Goal: Task Accomplishment & Management: Manage account settings

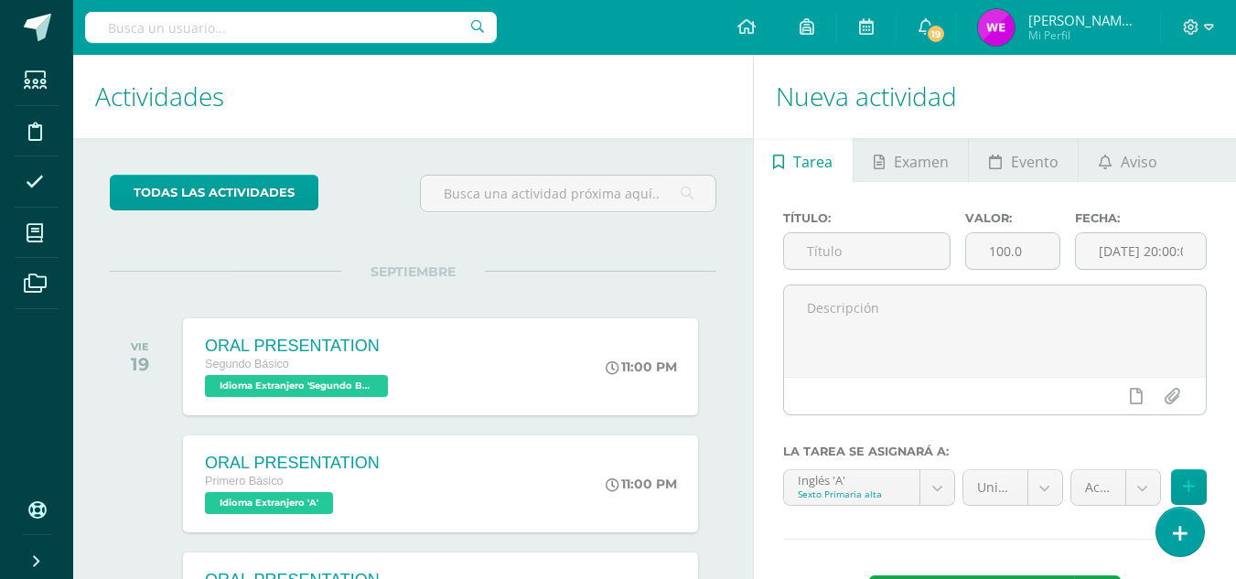
click at [384, 268] on span "SEPTIEMBRE" at bounding box center [413, 272] width 144 height 16
click at [377, 229] on div "todas las Actividades No tienes actividades Échale un vistazo a los demás perío…" at bounding box center [413, 504] width 680 height 733
click at [598, 110] on h1 "Actividades" at bounding box center [413, 96] width 636 height 83
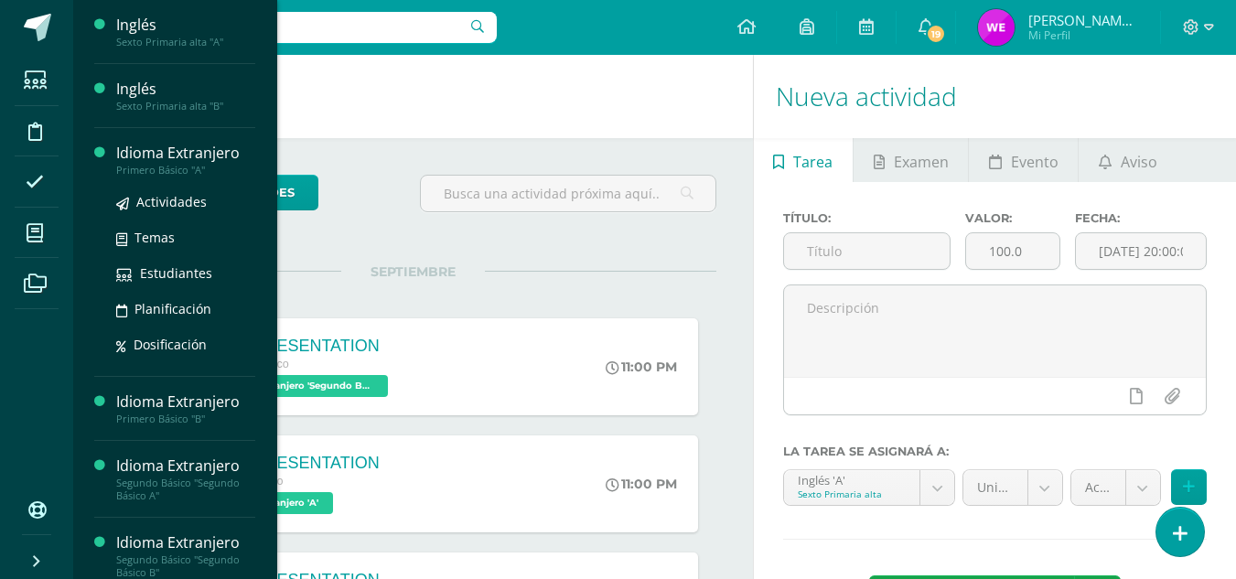
click at [203, 162] on div "Idioma Extranjero" at bounding box center [185, 153] width 139 height 21
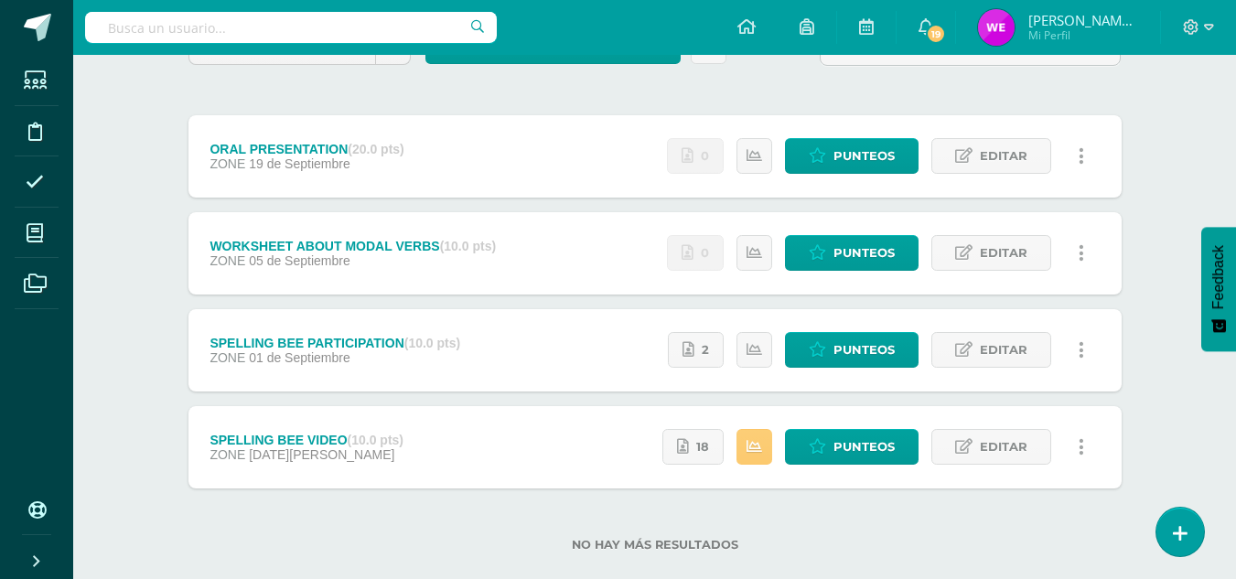
scroll to position [221, 0]
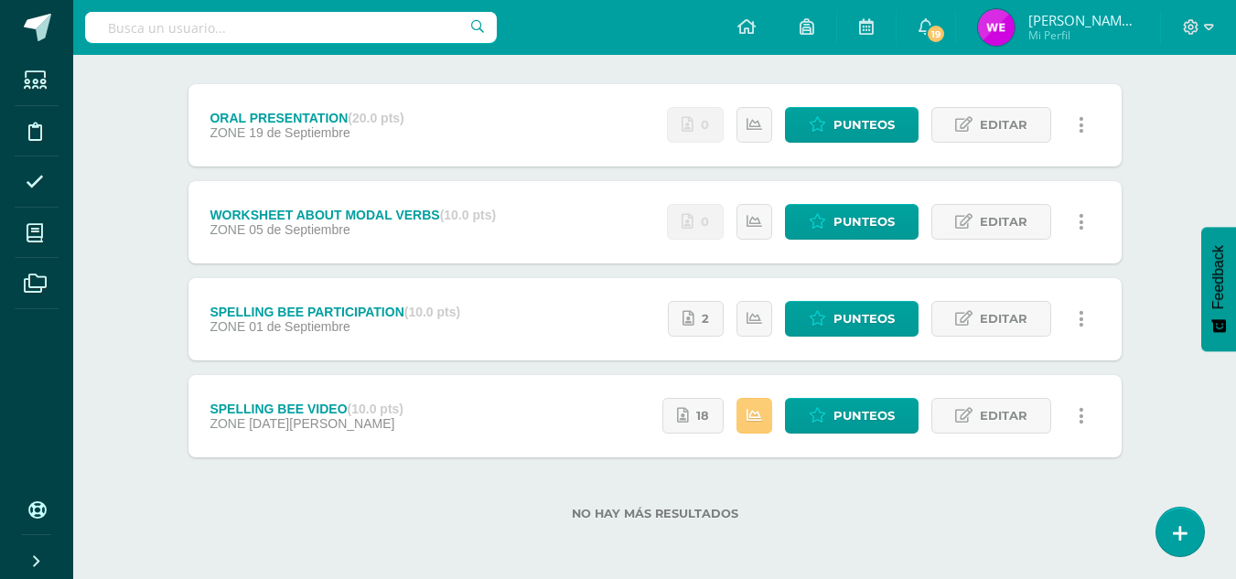
click at [121, 333] on div "Idioma Extranjero Primero Básico "A" Herramientas Detalle de asistencias Activi…" at bounding box center [654, 206] width 1163 height 745
click at [177, 269] on div "Unidad 4 Unidad 1 Unidad 2 Unidad 3 Unidad 4 Resumen de unidad Descargar como H…" at bounding box center [655, 270] width 1007 height 619
click at [853, 221] on span "Punteos" at bounding box center [864, 222] width 61 height 34
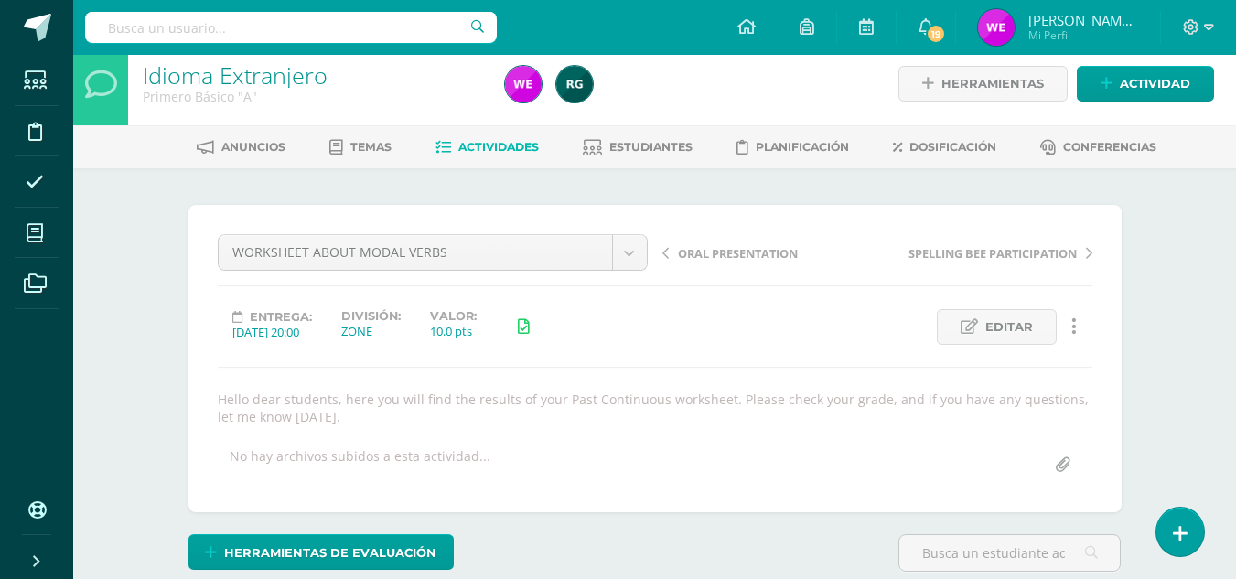
scroll to position [290, 0]
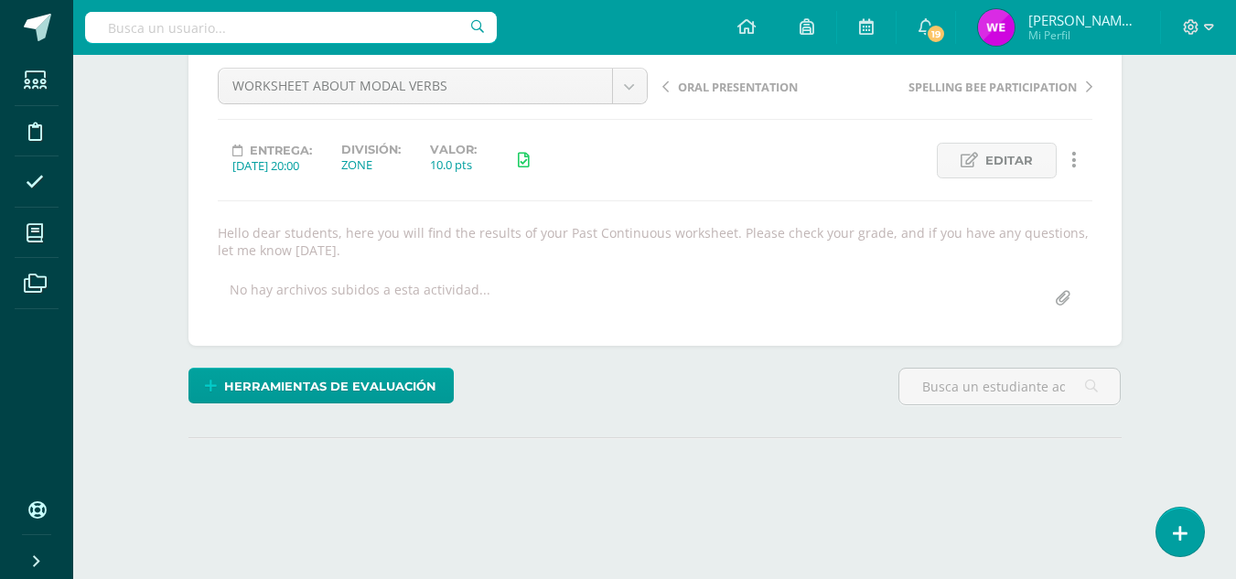
drag, startPoint x: 1249, startPoint y: 222, endPoint x: 1157, endPoint y: 315, distance: 130.7
click at [1157, 315] on html "Estudiantes Disciplina Asistencia Mis cursos Archivos Soporte Centro de ayuda Ú…" at bounding box center [618, 201] width 1236 height 760
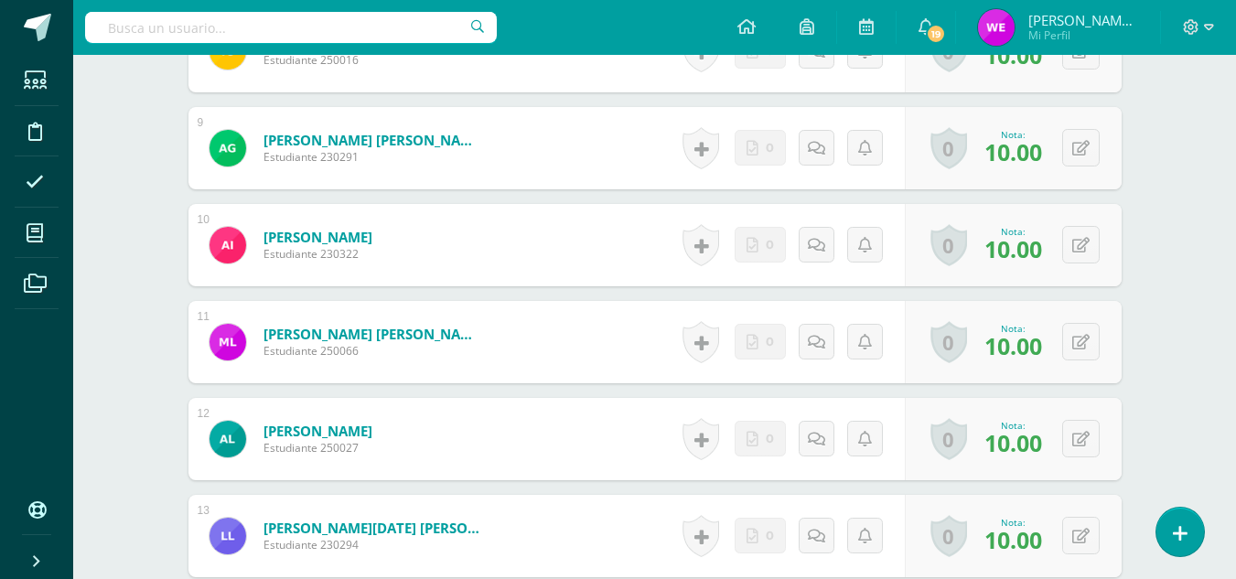
scroll to position [1334, 0]
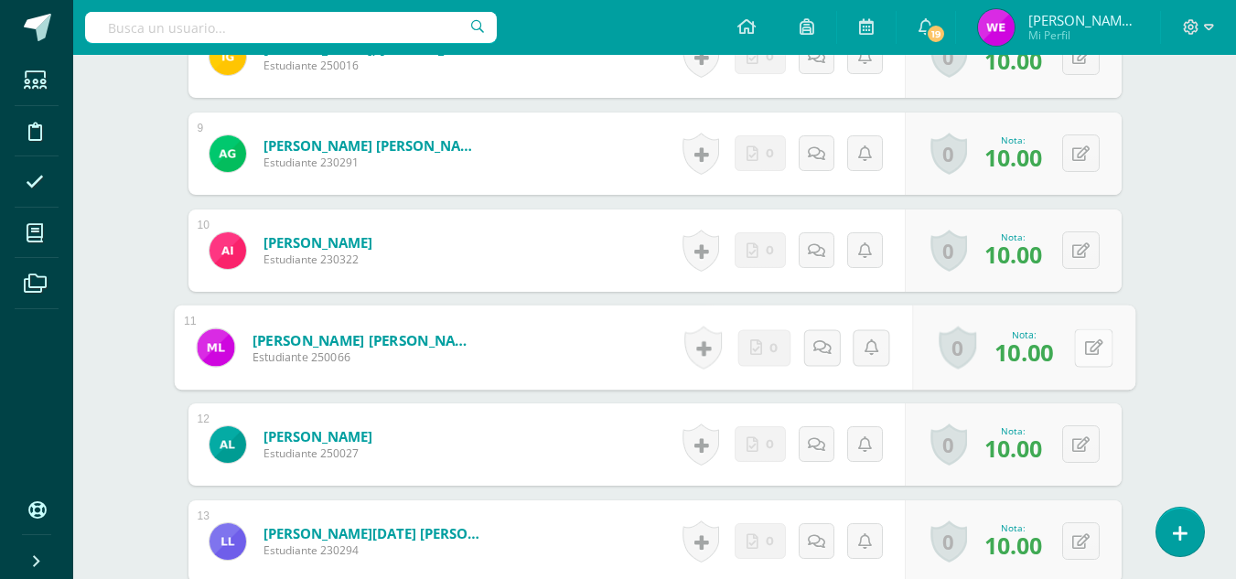
click at [1093, 349] on button at bounding box center [1093, 348] width 38 height 38
click at [1148, 313] on div "¿Estás seguro que quieres eliminar esta actividad? Esto borrará la actividad y …" at bounding box center [655, 498] width 1007 height 3303
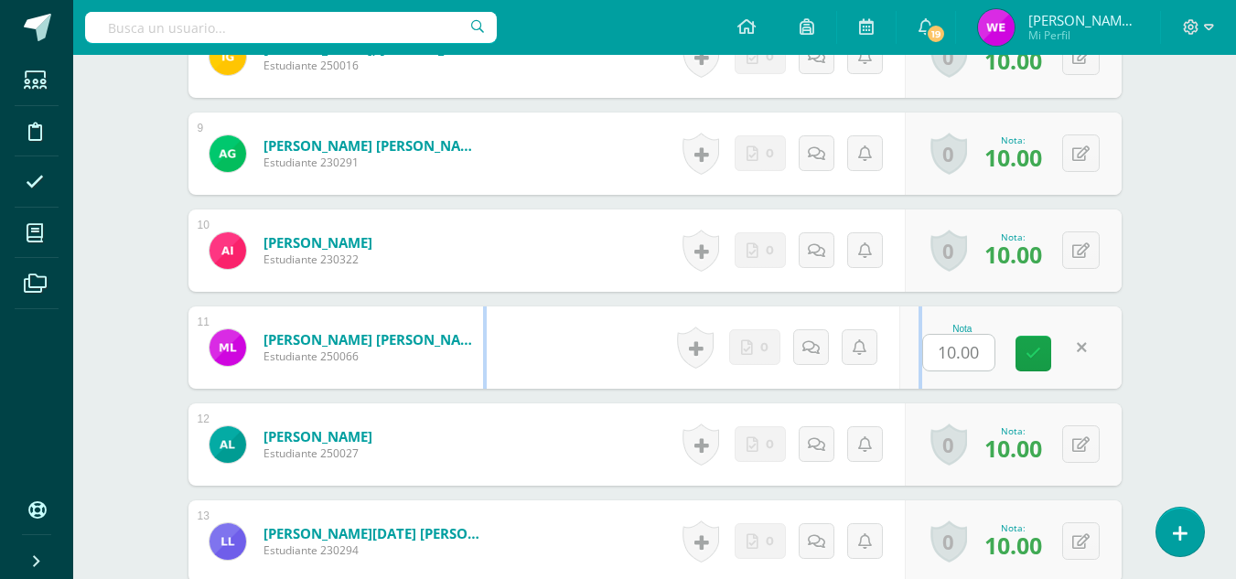
click at [1148, 313] on div "¿Estás seguro que quieres eliminar esta actividad? Esto borrará la actividad y …" at bounding box center [655, 498] width 1007 height 3303
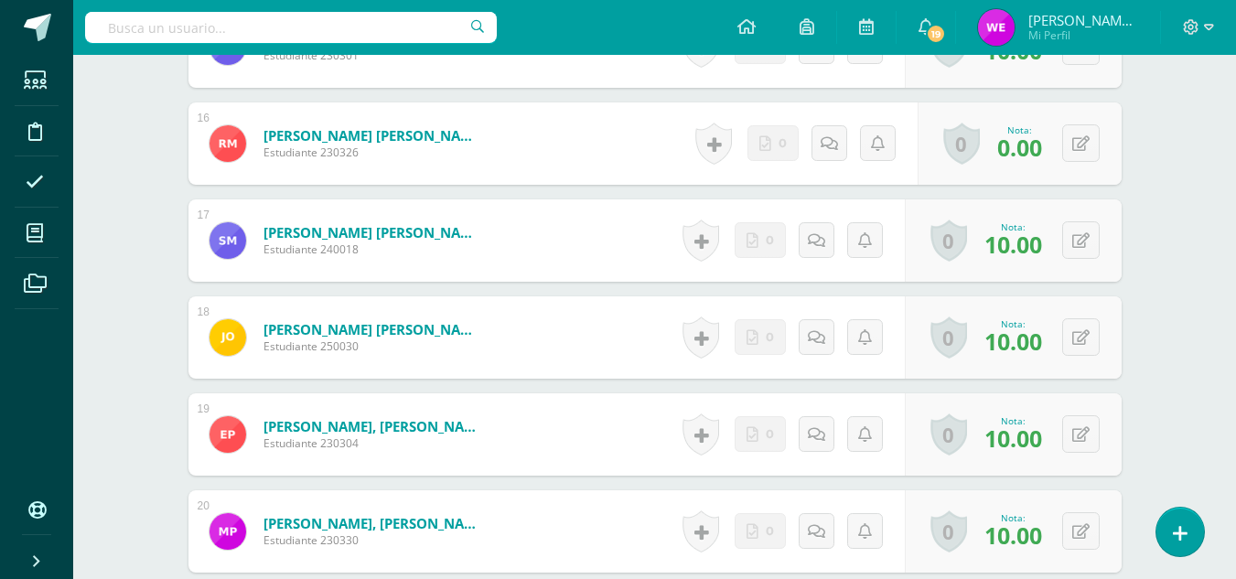
scroll to position [2006, 0]
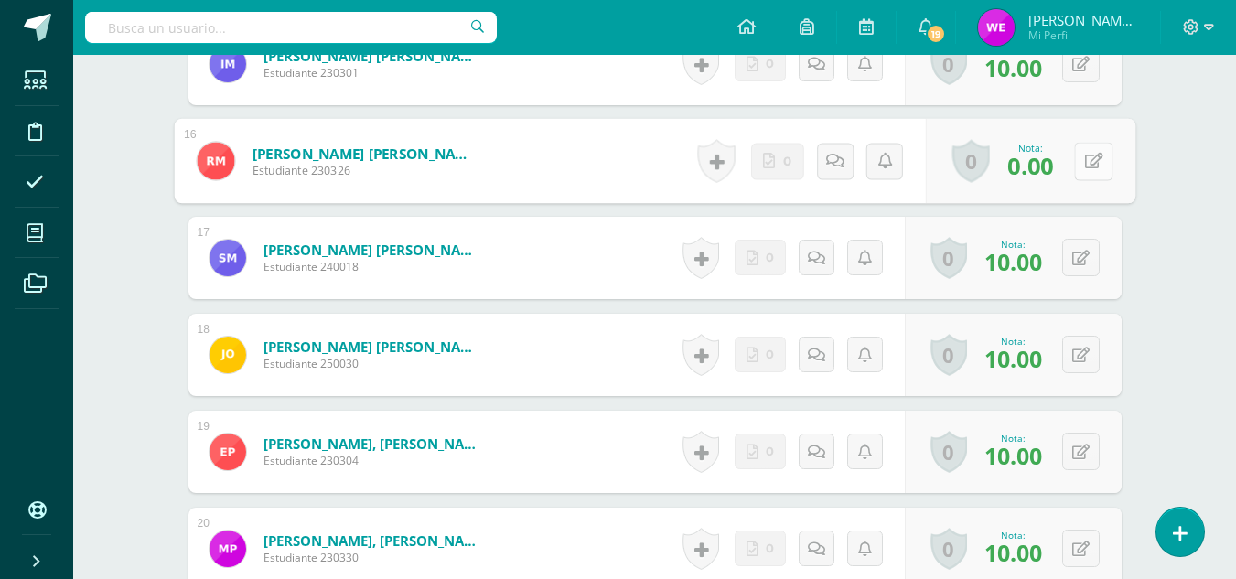
click at [1084, 155] on icon at bounding box center [1093, 161] width 18 height 16
type input "10"
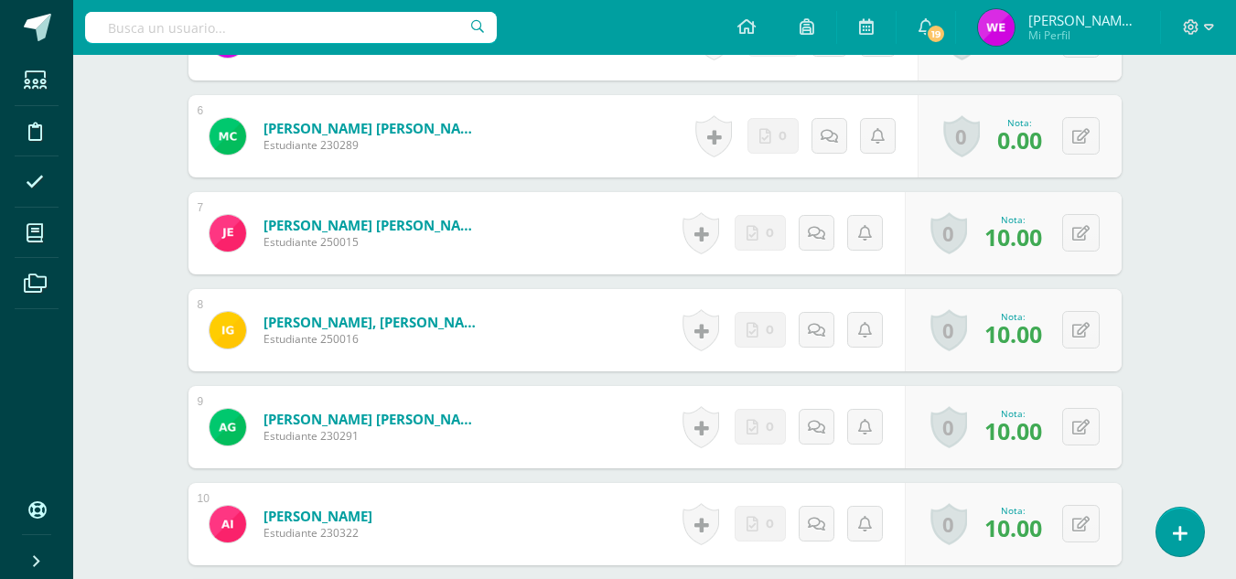
scroll to position [0, 0]
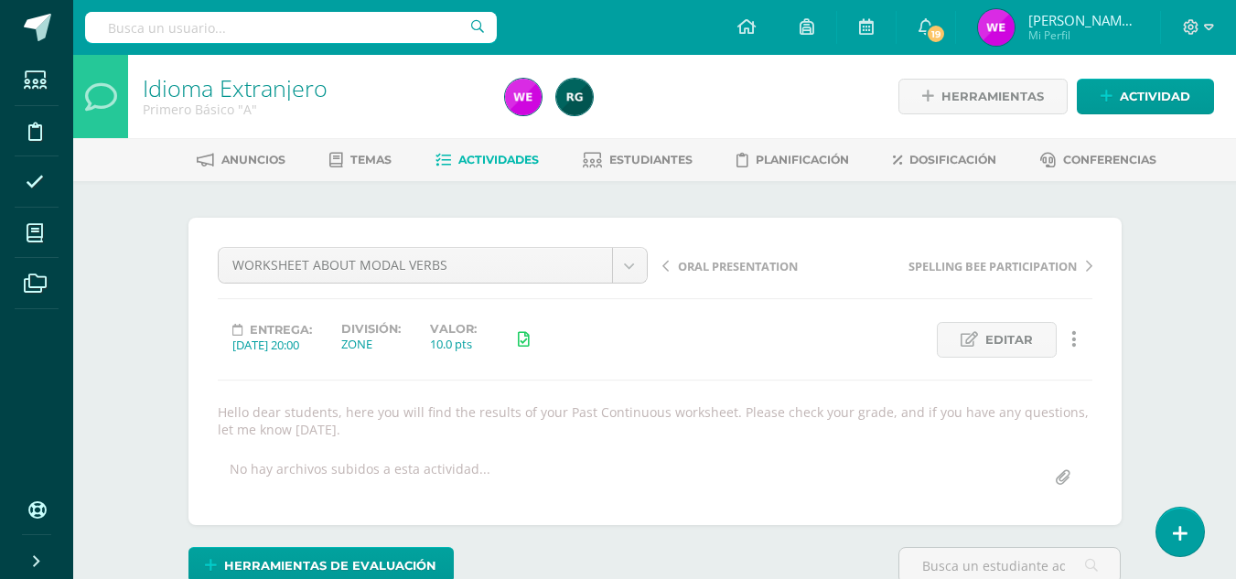
click at [531, 156] on span "Actividades" at bounding box center [498, 160] width 81 height 14
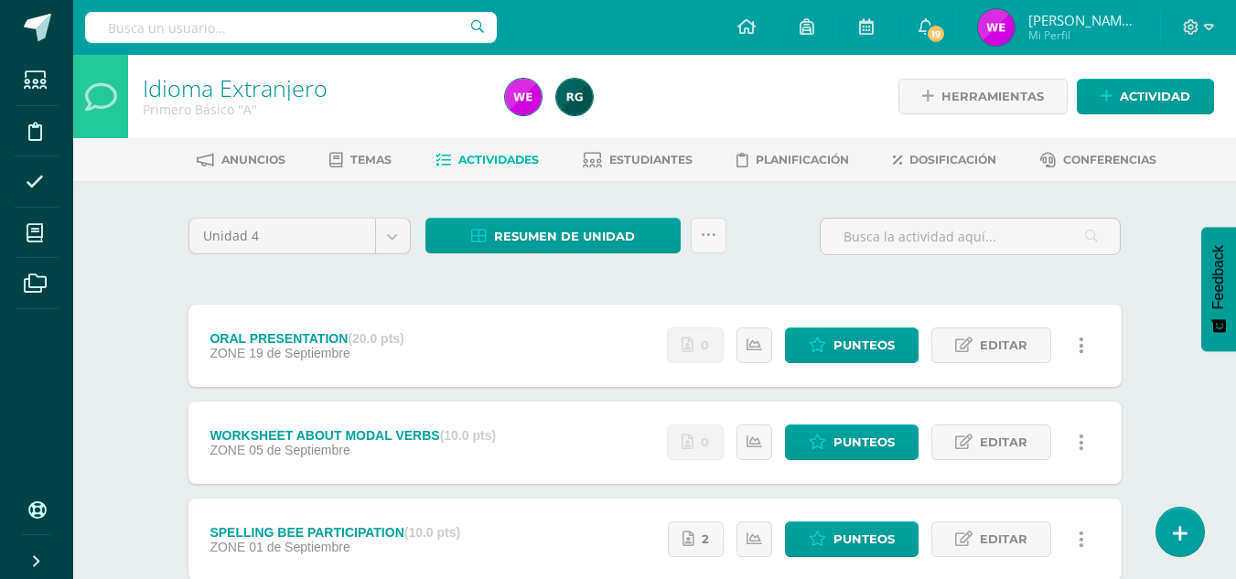
click at [782, 126] on div at bounding box center [683, 96] width 370 height 83
click at [646, 159] on span "Estudiantes" at bounding box center [650, 160] width 83 height 14
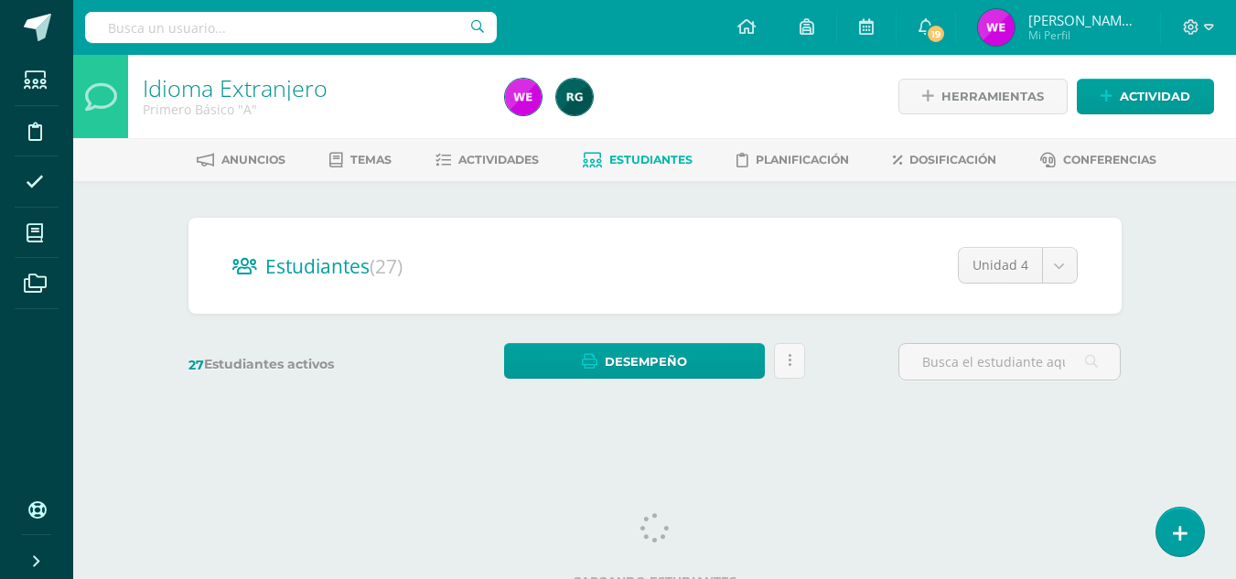
scroll to position [16, 0]
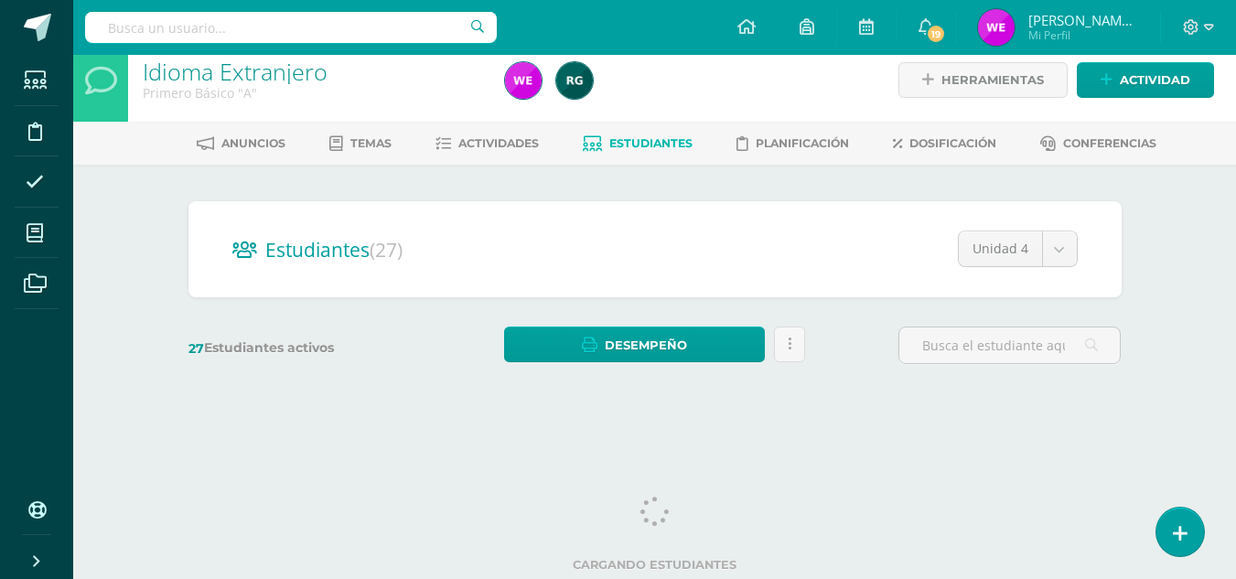
drag, startPoint x: 1249, startPoint y: 77, endPoint x: 1246, endPoint y: 186, distance: 108.9
click at [1236, 186] on html "Estudiantes Disciplina Asistencia Mis cursos Archivos Soporte Centro de ayuda Ú…" at bounding box center [618, 201] width 1236 height 435
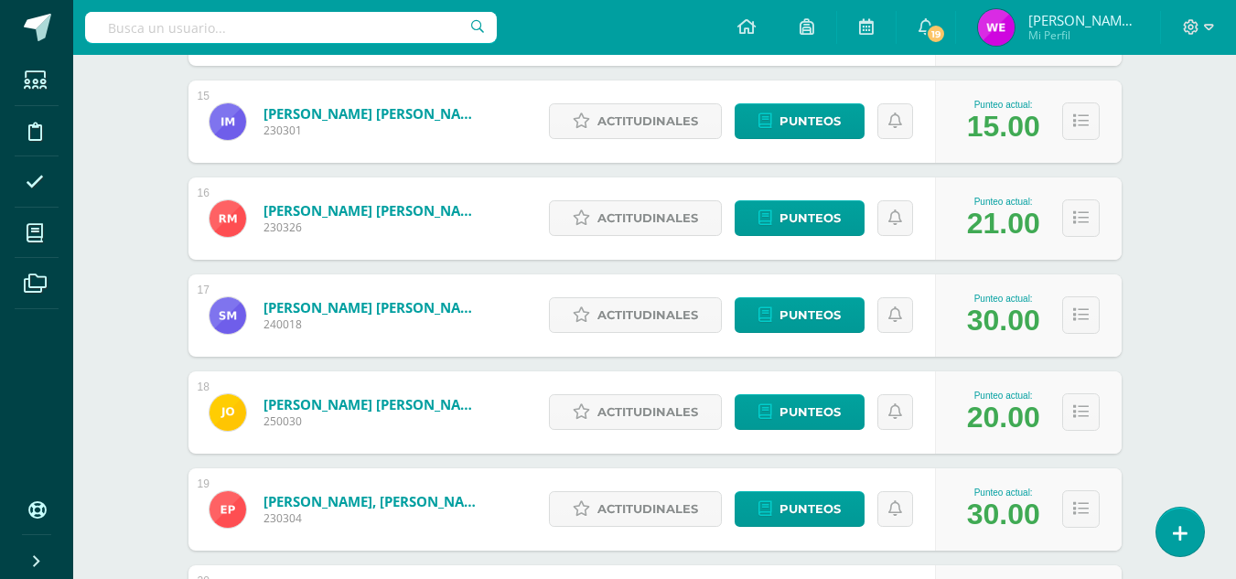
scroll to position [1665, 0]
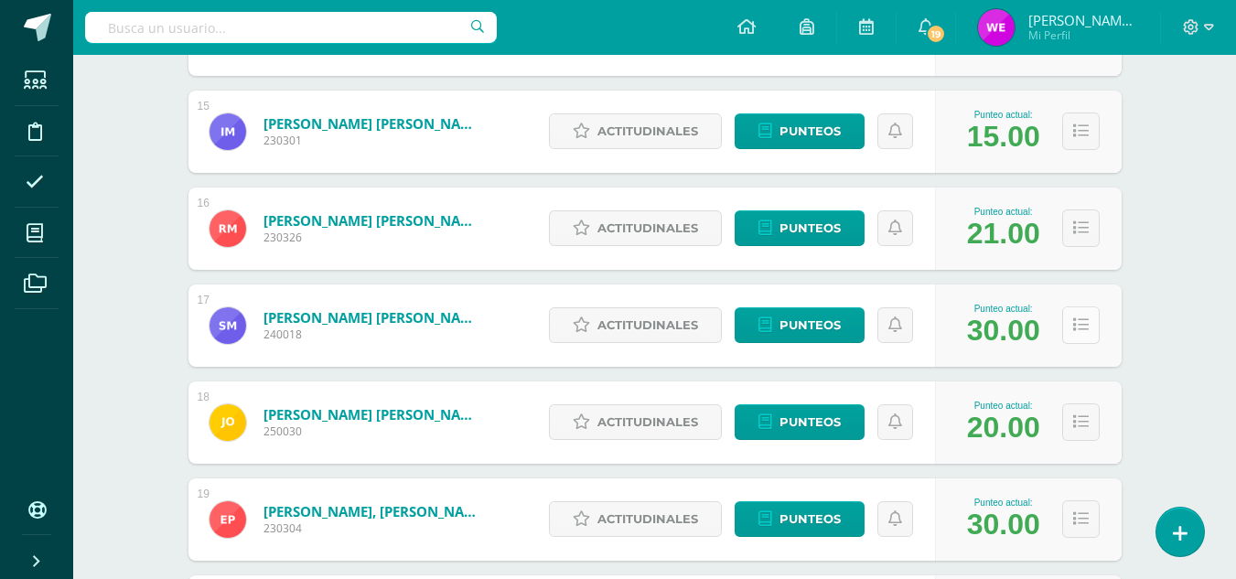
click at [1087, 340] on button at bounding box center [1081, 326] width 38 height 38
click at [1085, 233] on icon at bounding box center [1081, 229] width 16 height 16
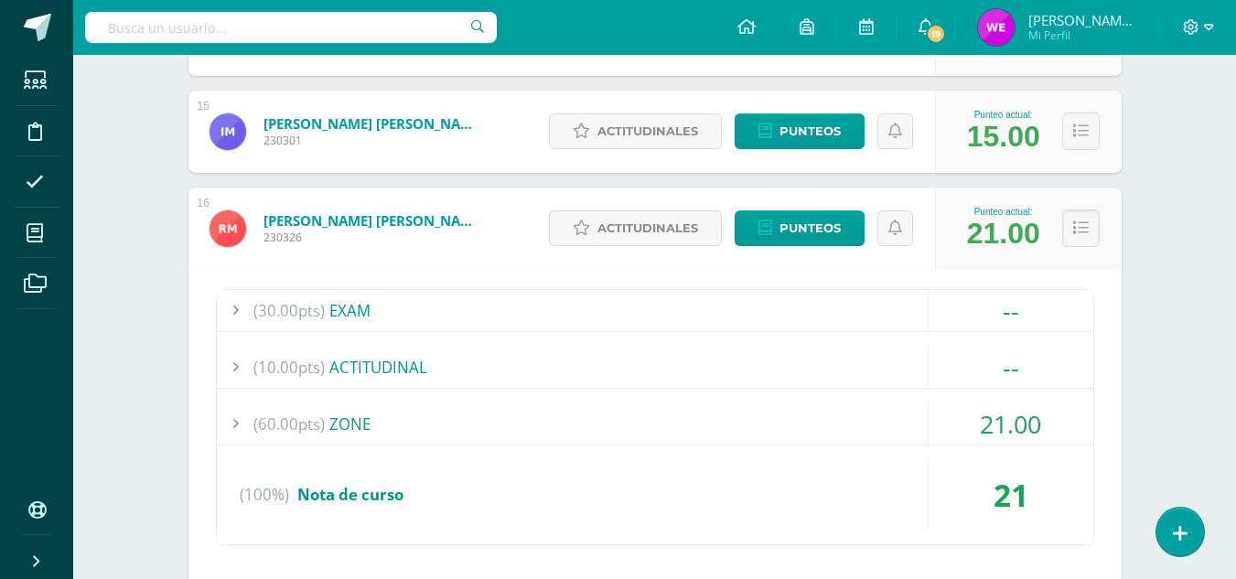
click at [405, 409] on div "(60.00pts) ZONE" at bounding box center [655, 424] width 877 height 41
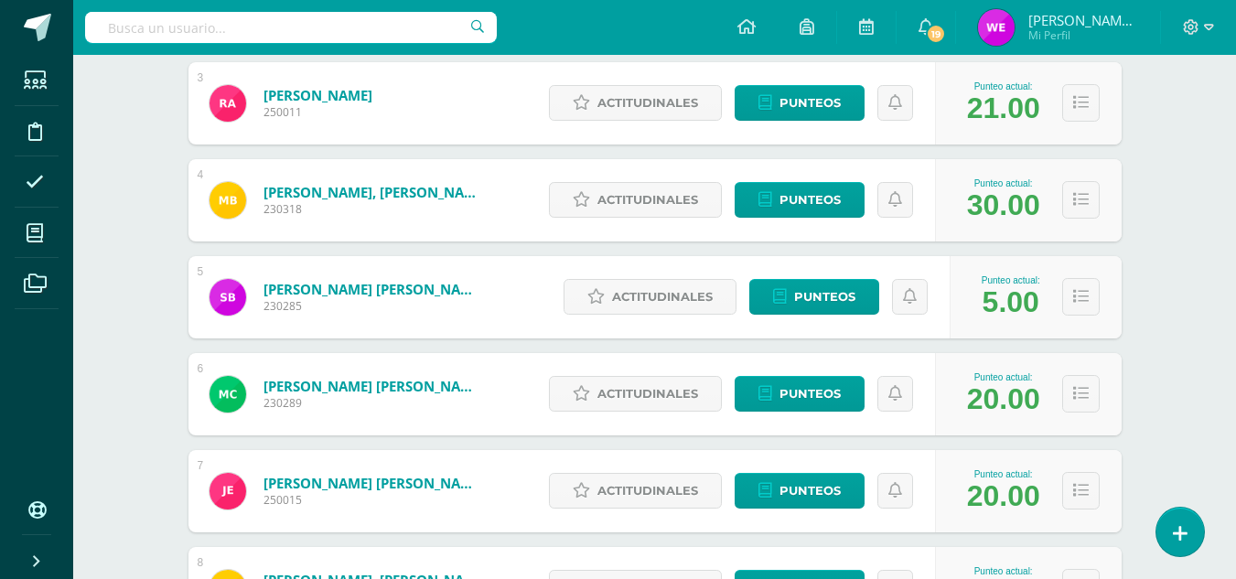
scroll to position [536, 0]
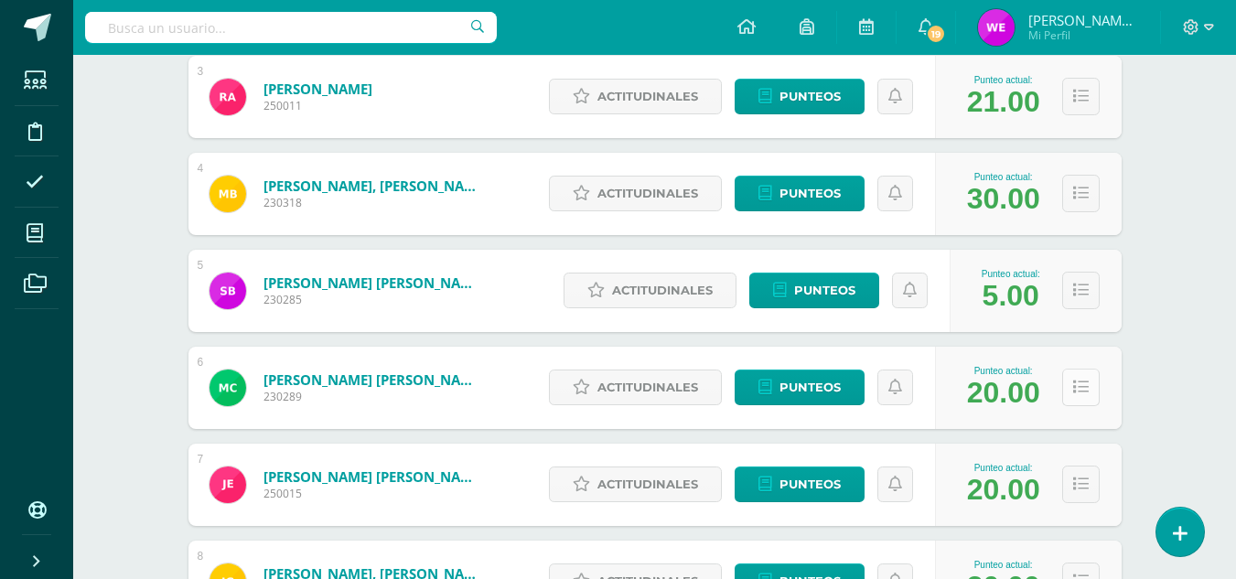
click at [1086, 385] on icon at bounding box center [1081, 388] width 16 height 16
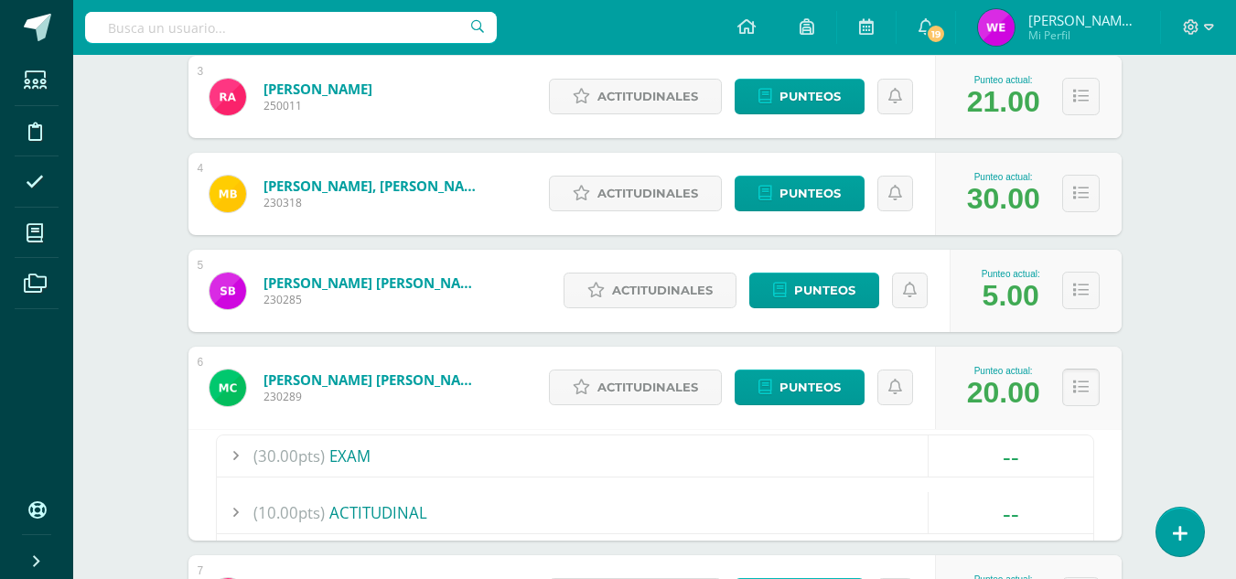
click at [1086, 385] on icon at bounding box center [1081, 388] width 16 height 16
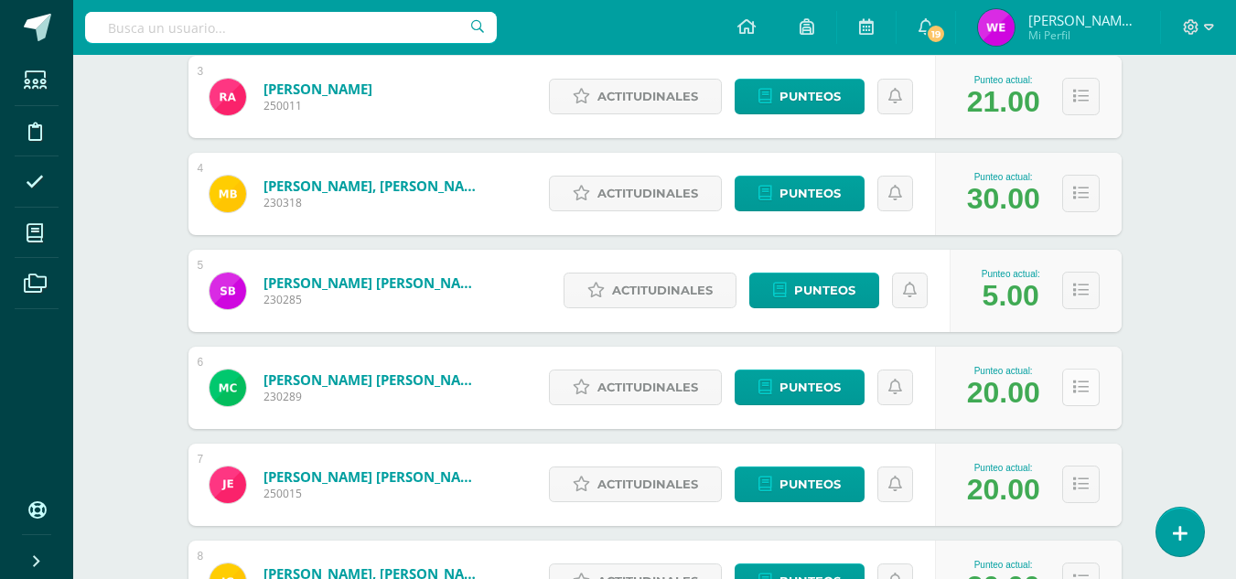
click at [1086, 385] on icon at bounding box center [1081, 388] width 16 height 16
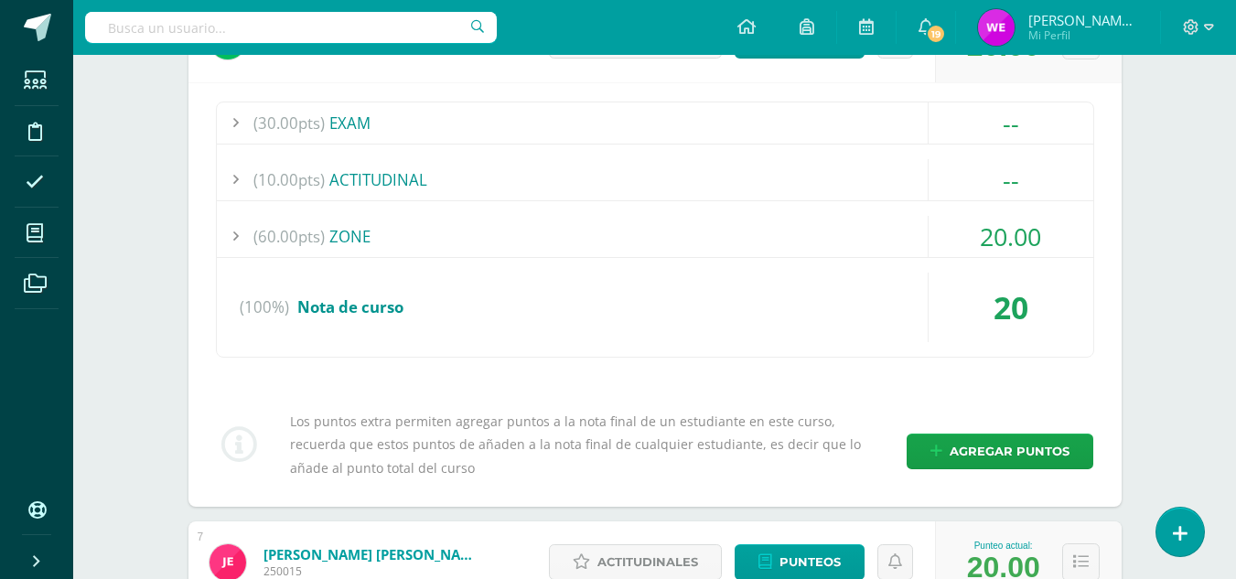
scroll to position [842, 0]
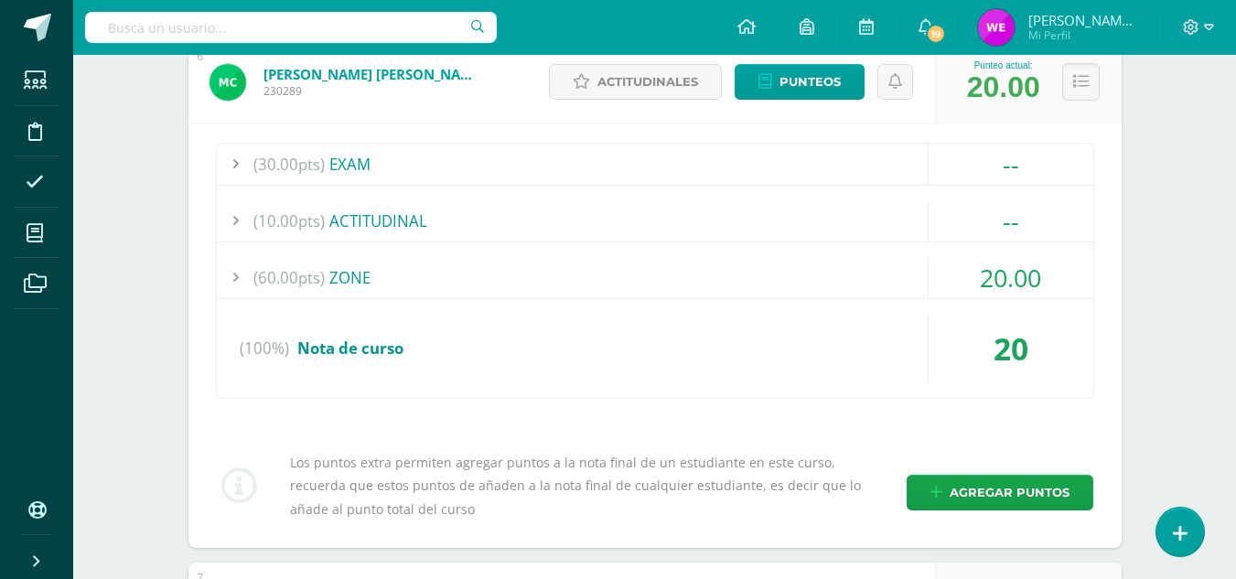
click at [440, 277] on div "(60.00pts) ZONE" at bounding box center [655, 277] width 877 height 41
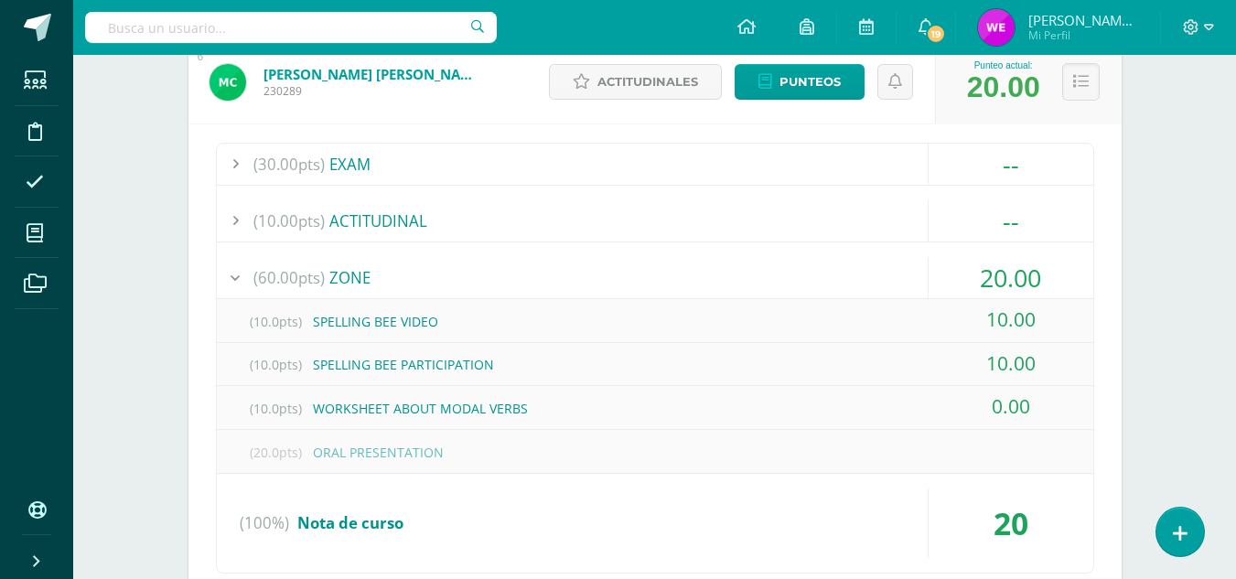
click at [505, 446] on div "(20.0pts) ORAL PRESENTATION" at bounding box center [655, 452] width 877 height 41
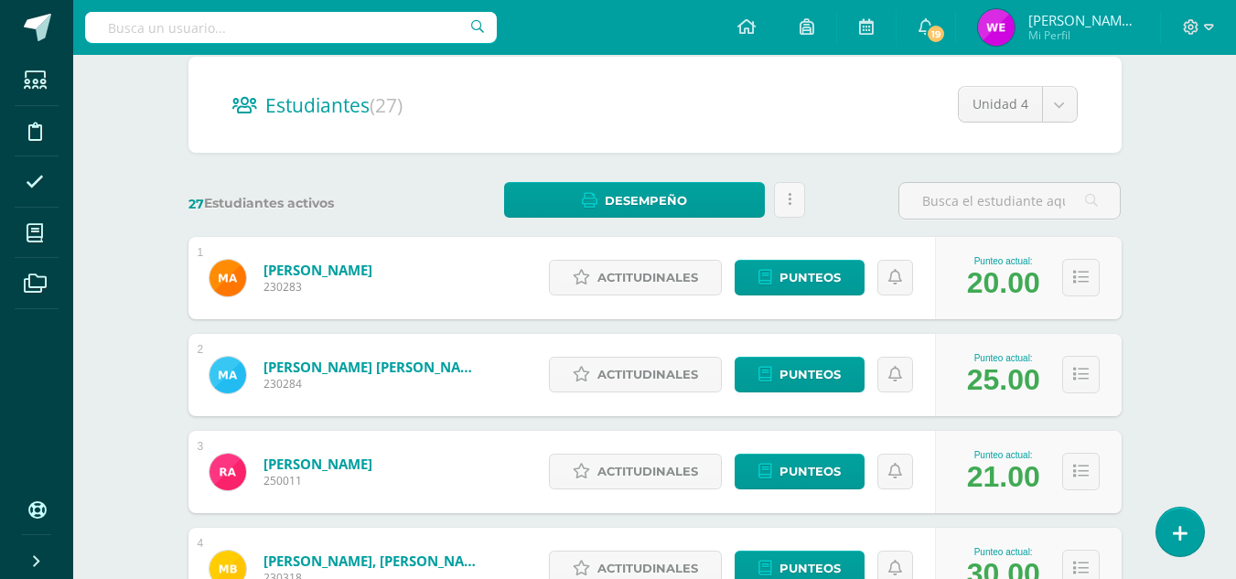
scroll to position [168, 0]
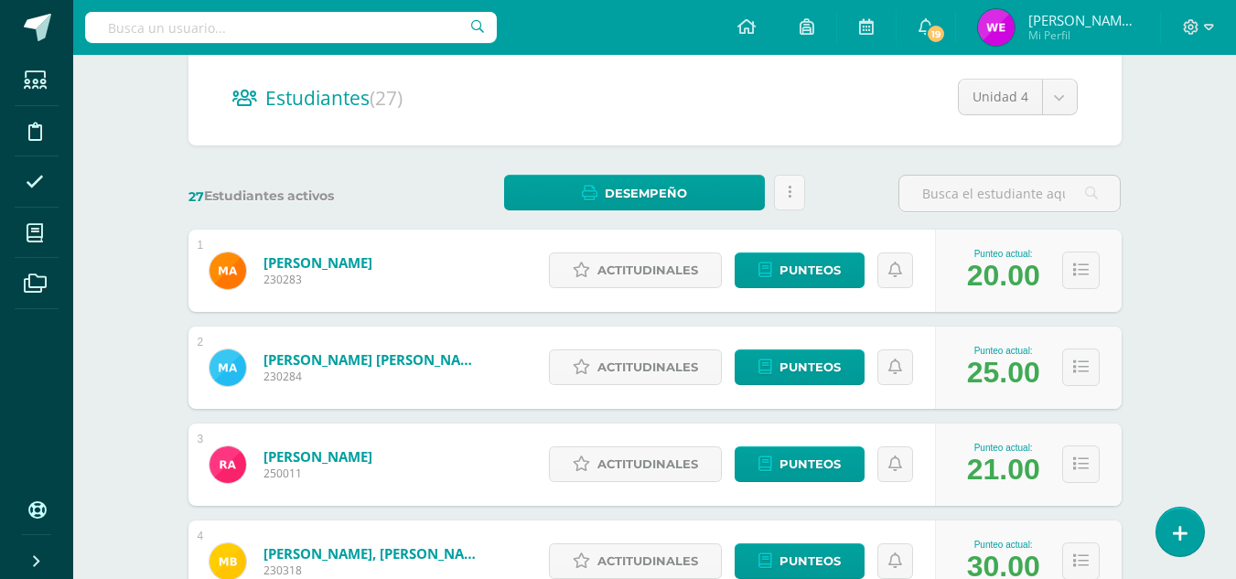
click at [1102, 376] on div "Punteo actual: 25.00" at bounding box center [1028, 368] width 187 height 82
click at [1085, 373] on icon at bounding box center [1081, 368] width 16 height 16
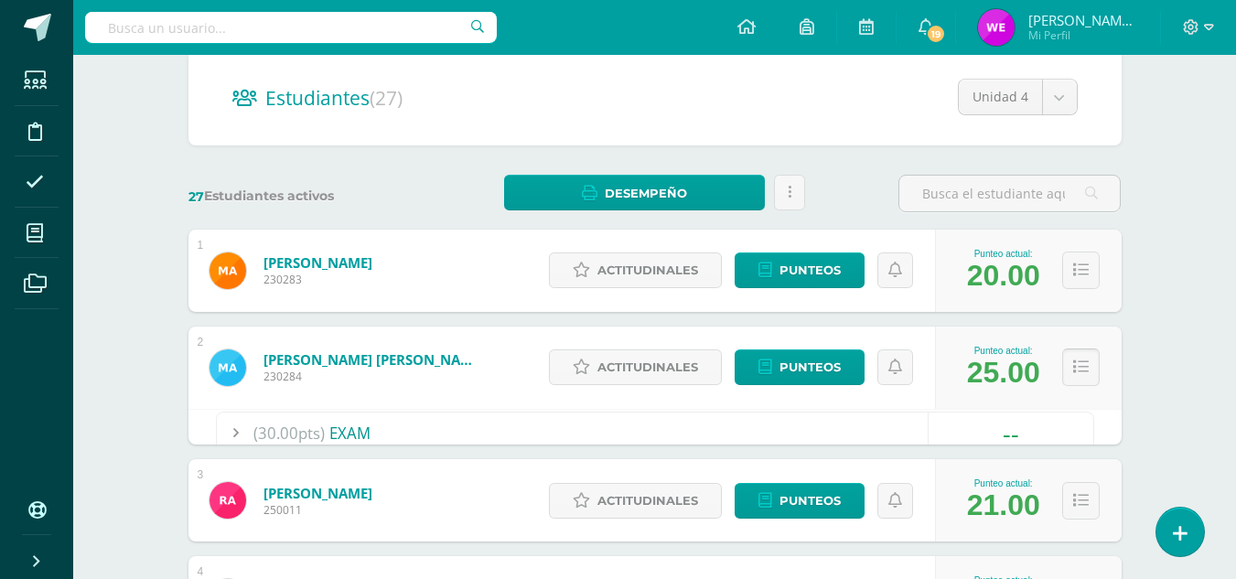
click at [1066, 380] on button at bounding box center [1081, 368] width 38 height 38
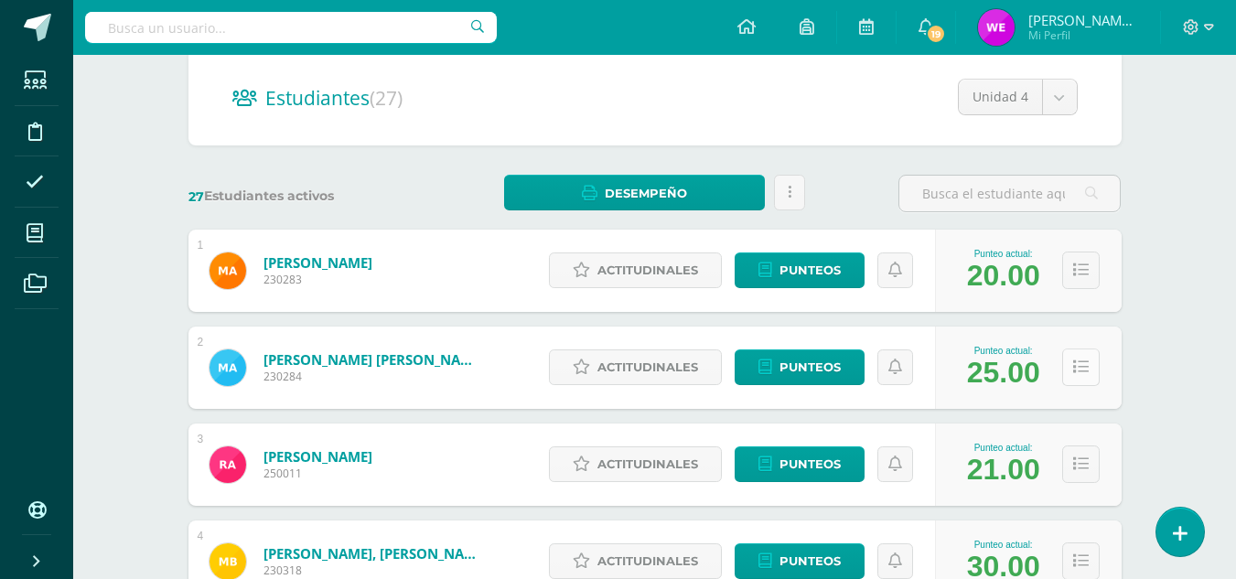
click at [1066, 380] on button at bounding box center [1081, 368] width 38 height 38
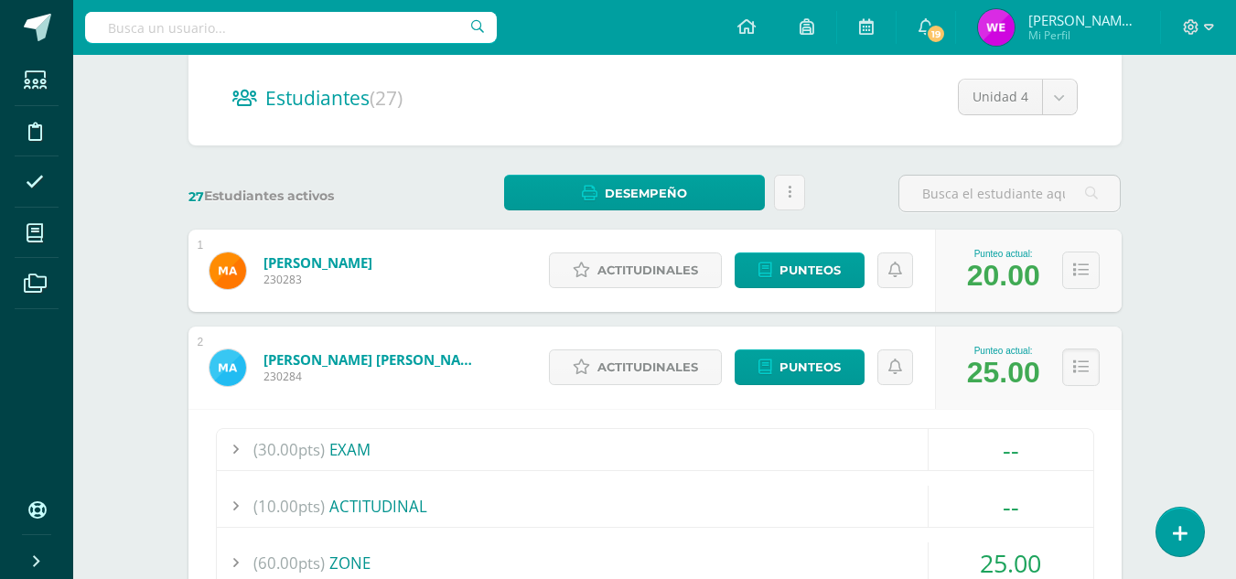
click at [395, 561] on div "(60.00pts) ZONE" at bounding box center [655, 563] width 877 height 41
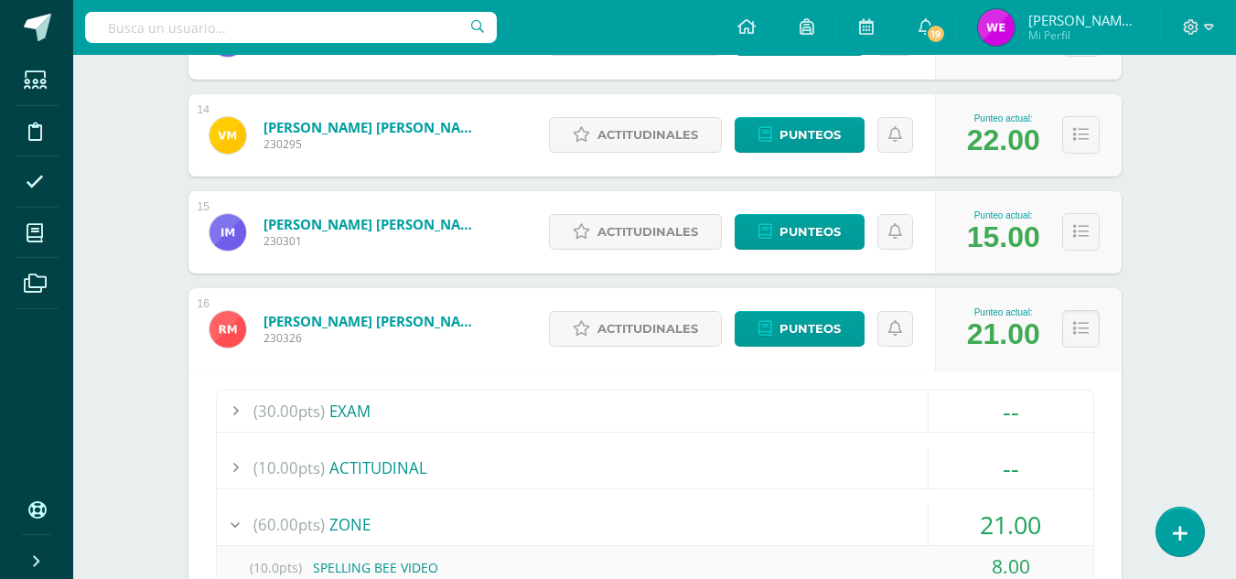
scroll to position [2722, 0]
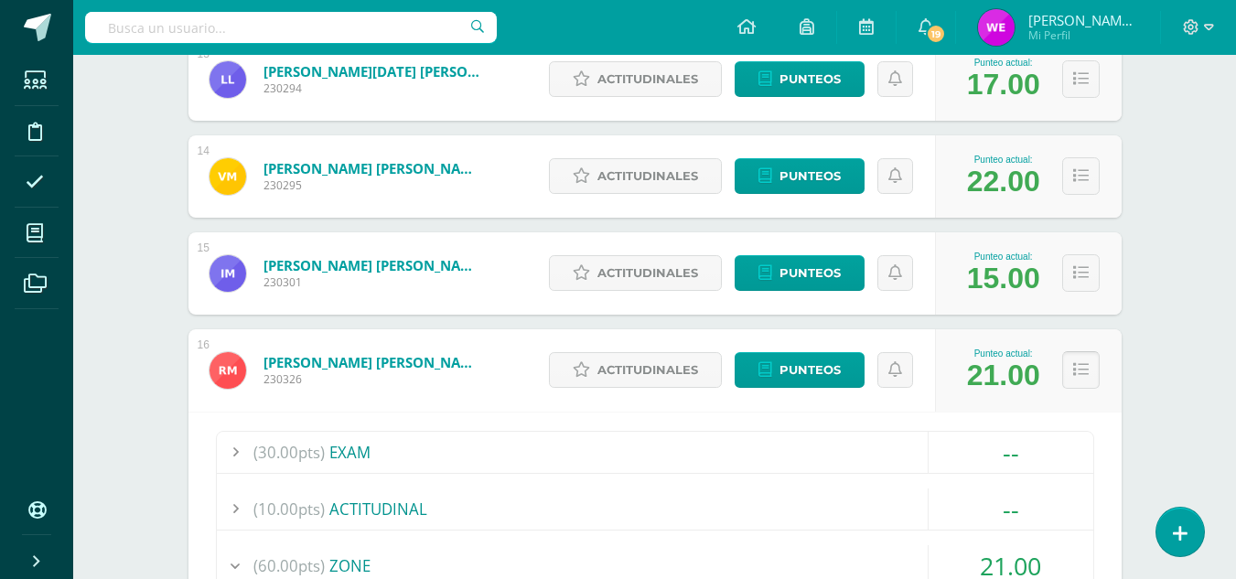
click at [1083, 371] on icon at bounding box center [1081, 370] width 16 height 16
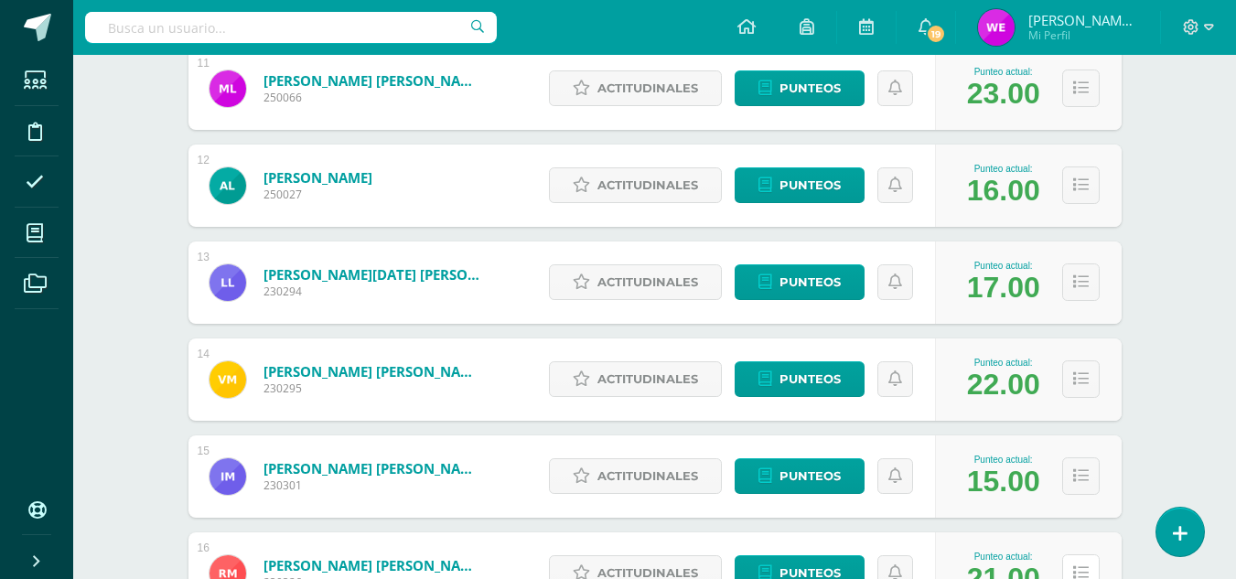
scroll to position [2512, 0]
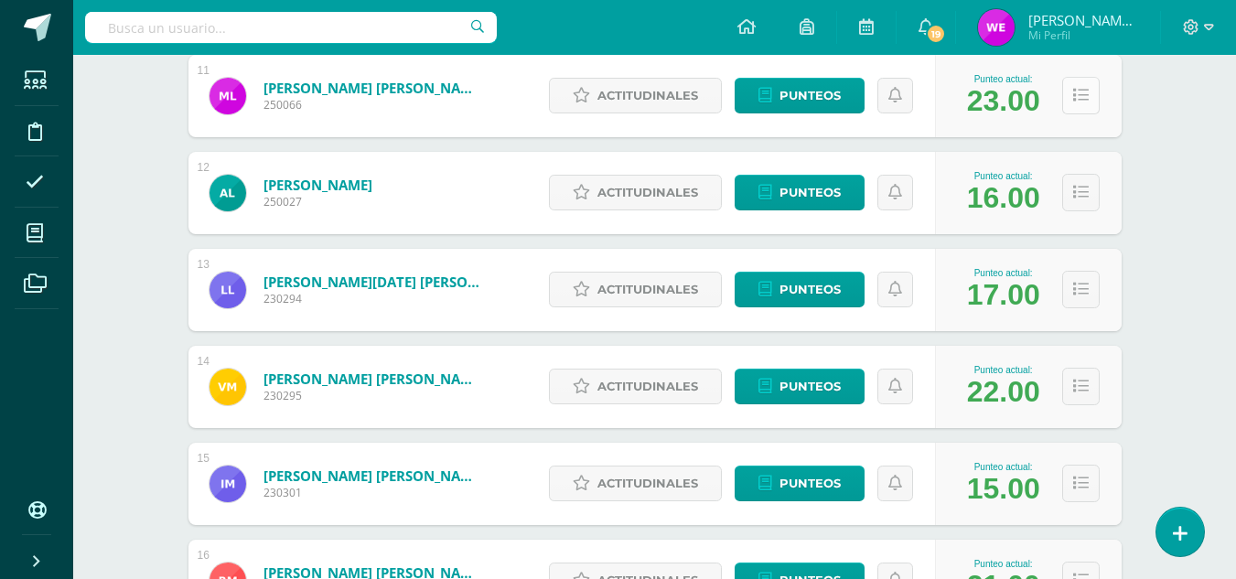
click at [1072, 85] on button at bounding box center [1081, 96] width 38 height 38
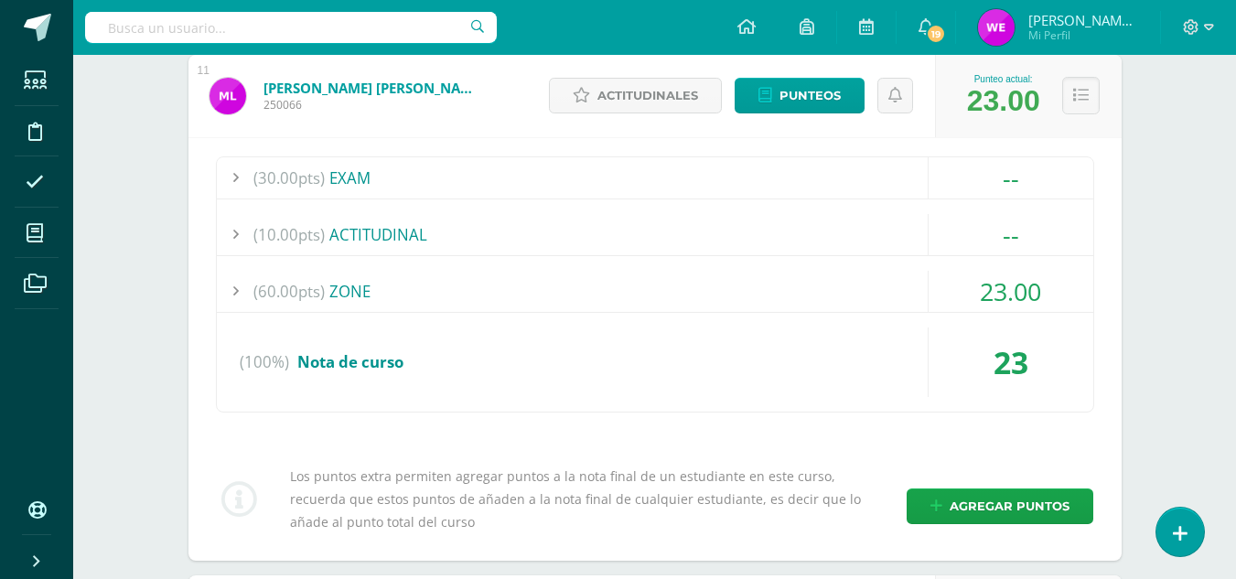
click at [576, 279] on div "(60.00pts) ZONE" at bounding box center [655, 291] width 877 height 41
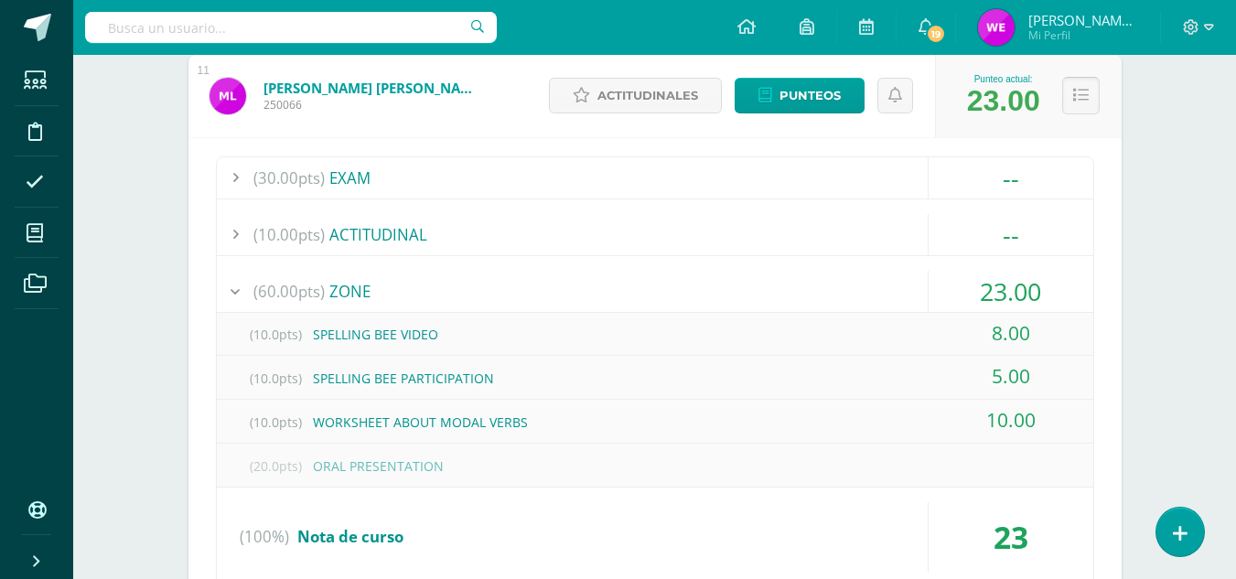
click at [1067, 102] on button at bounding box center [1081, 96] width 38 height 38
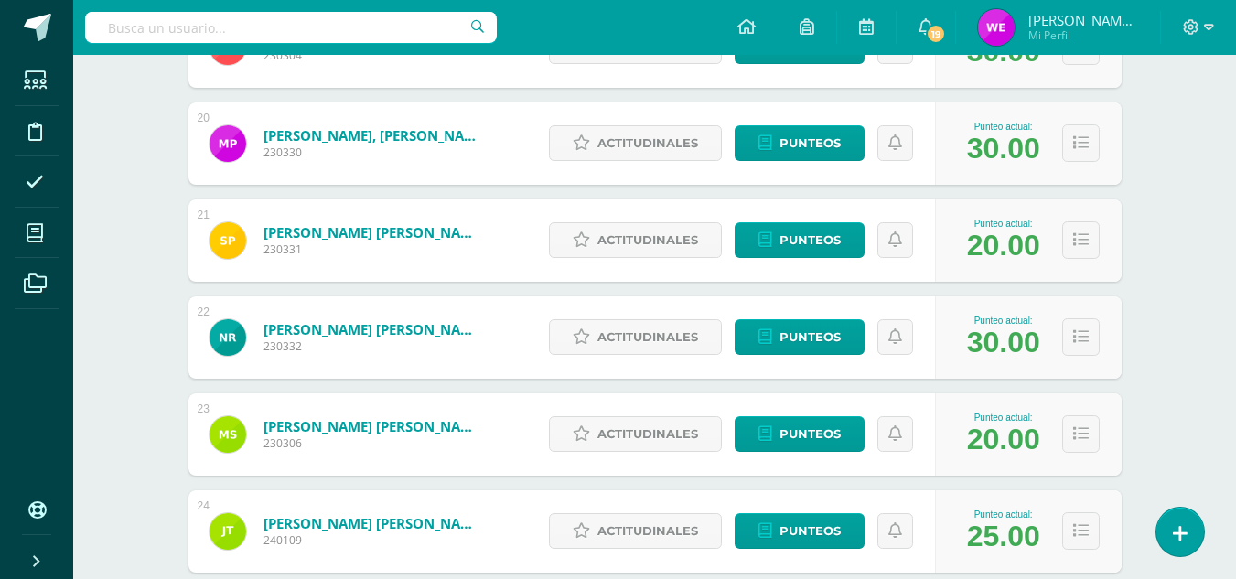
scroll to position [3352, 0]
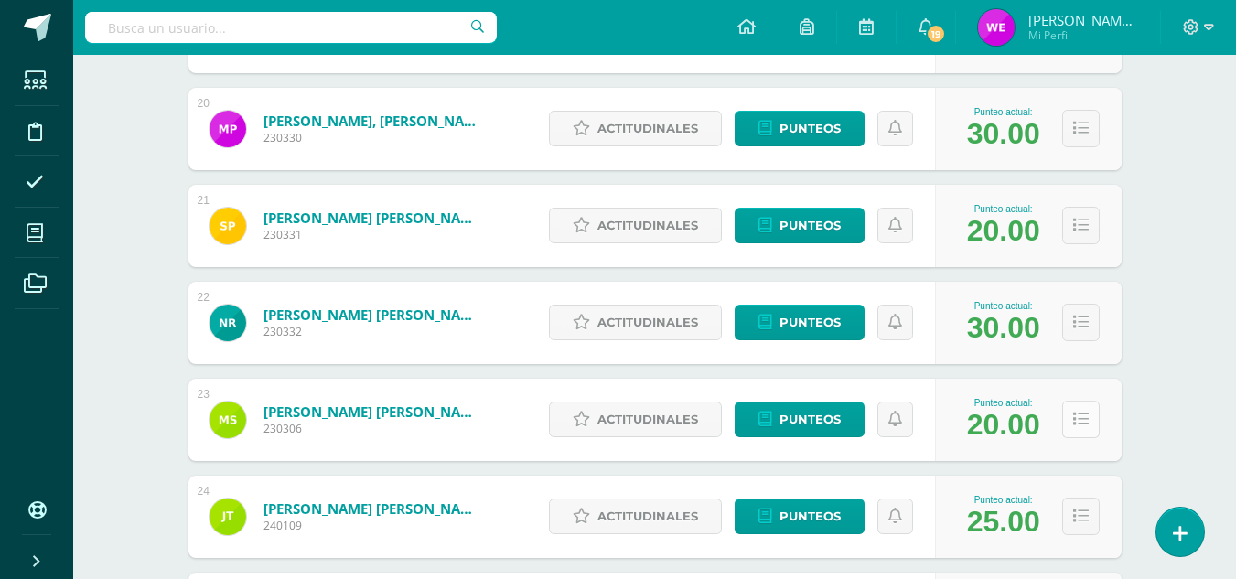
click at [1070, 418] on button at bounding box center [1081, 420] width 38 height 38
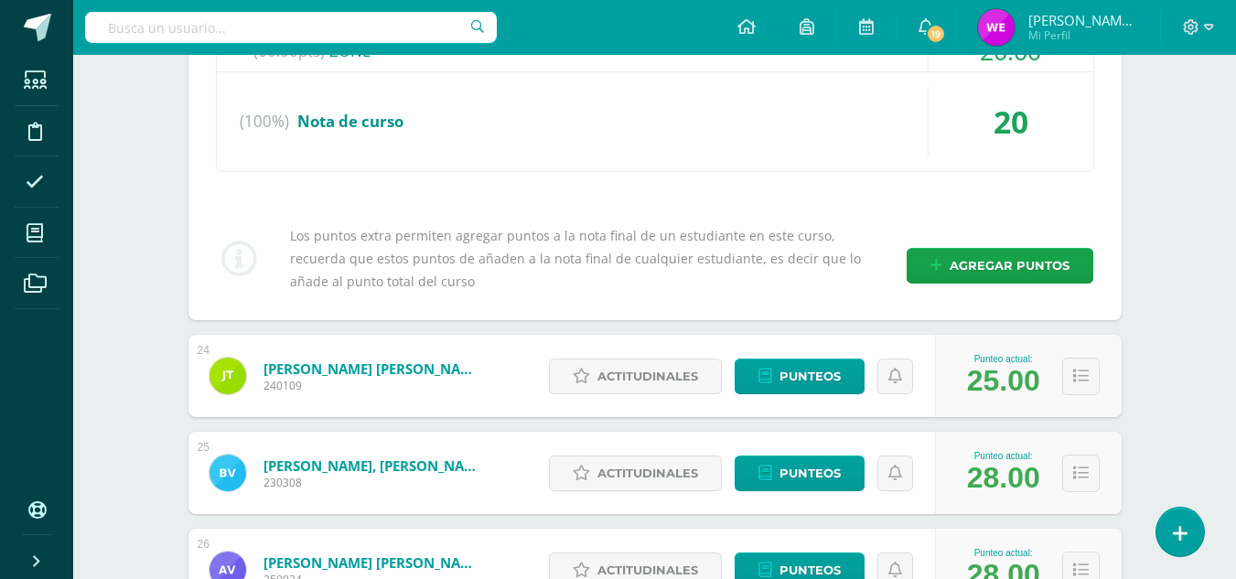
scroll to position [3647, 0]
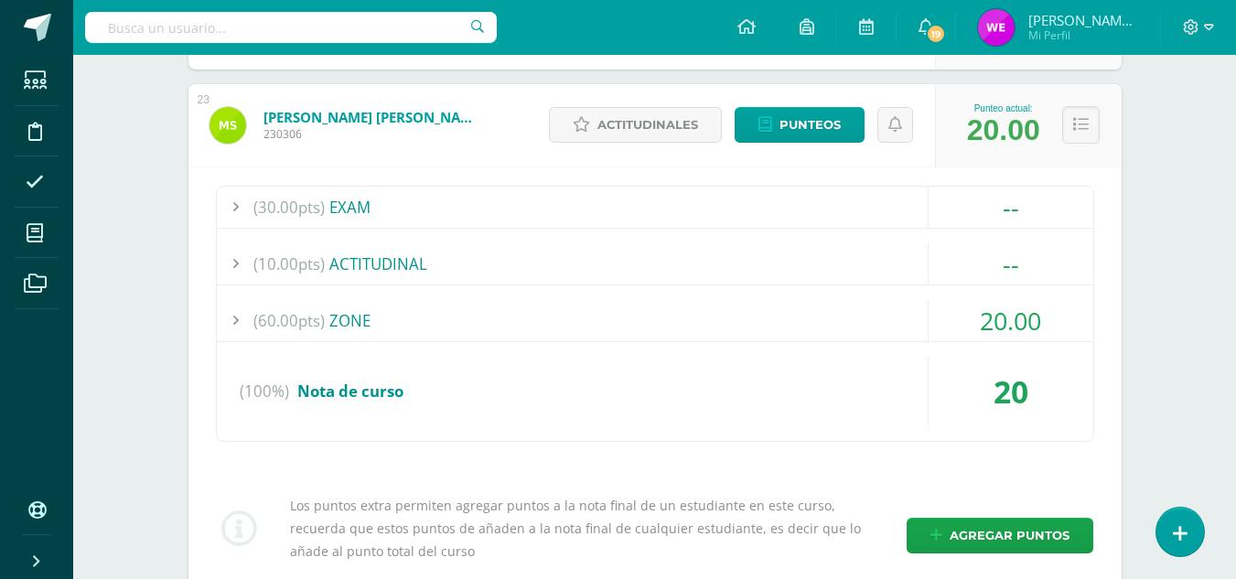
click at [434, 318] on div "(60.00pts) ZONE" at bounding box center [655, 320] width 877 height 41
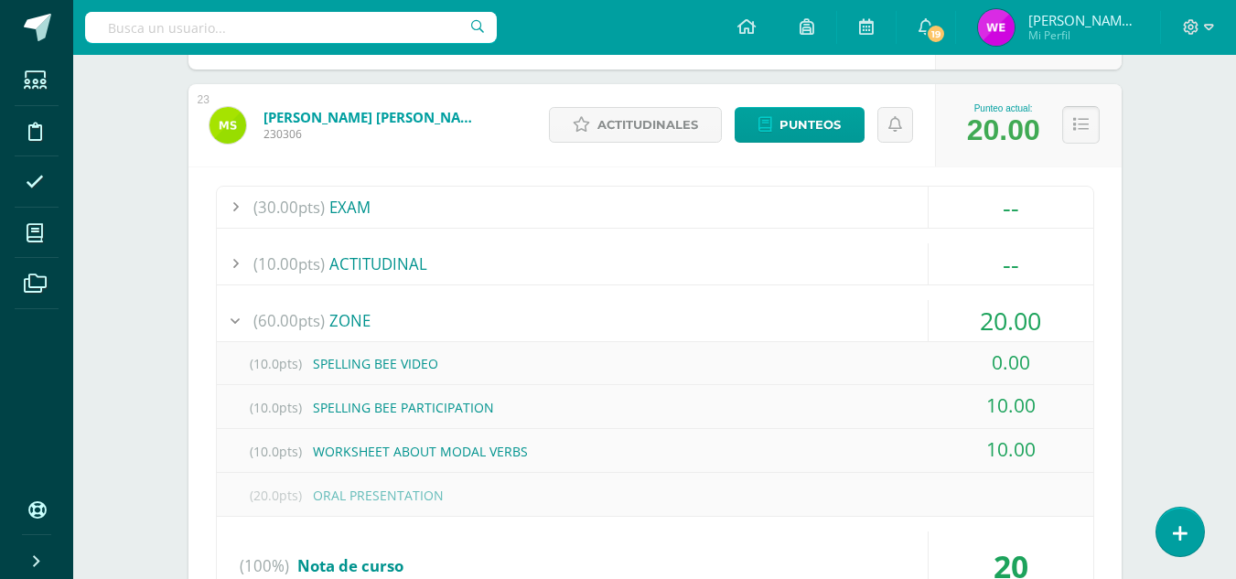
click at [1087, 125] on icon at bounding box center [1081, 125] width 16 height 16
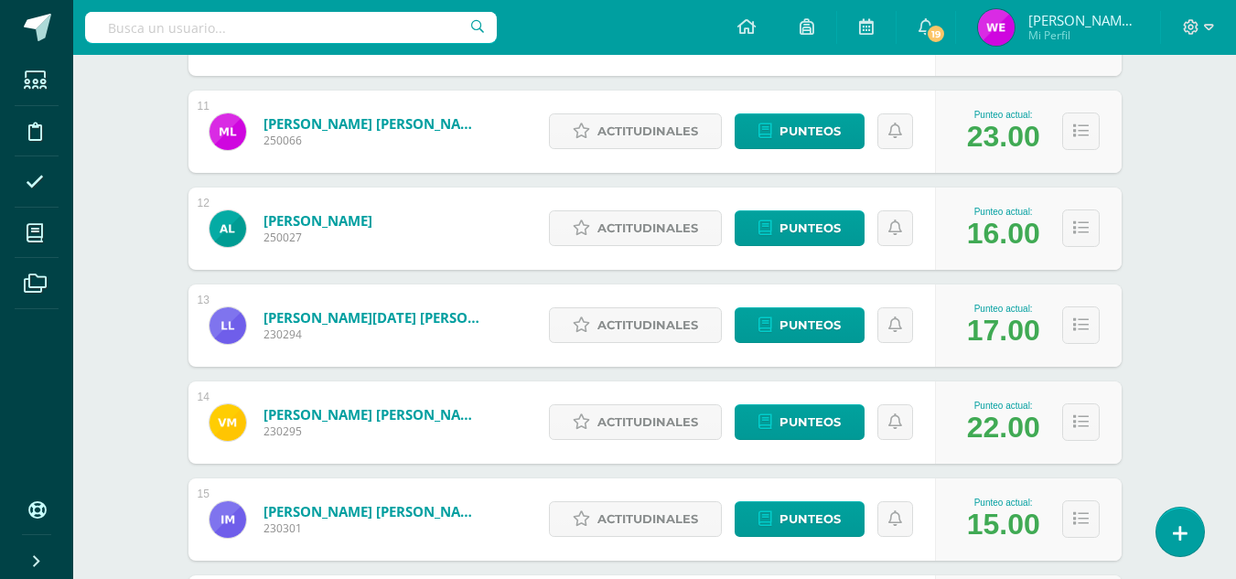
scroll to position [2498, 0]
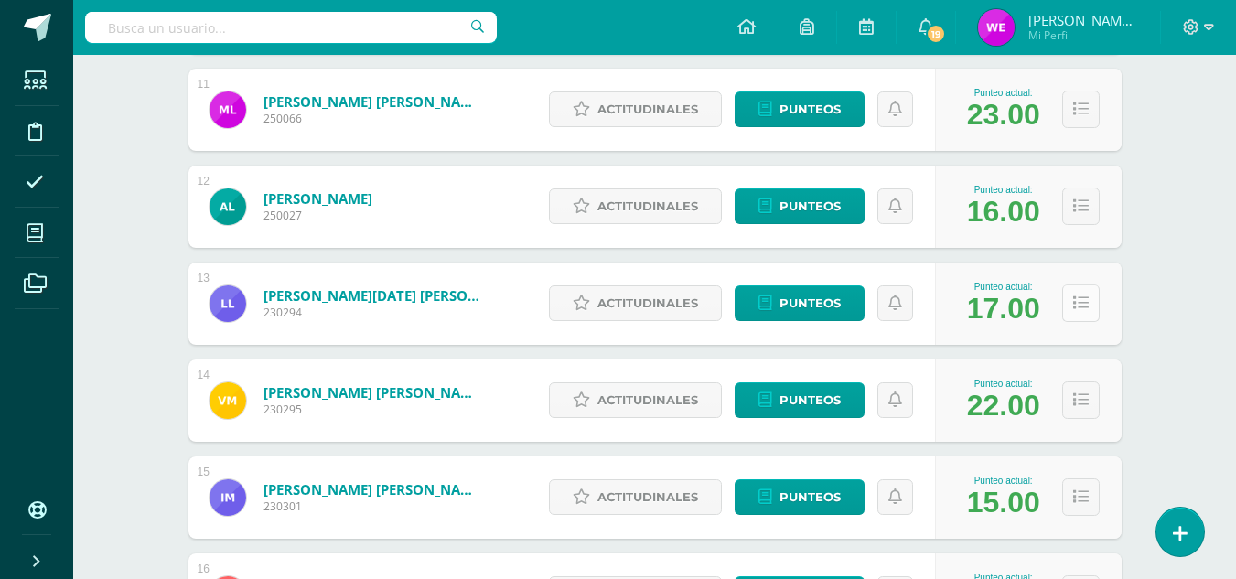
click at [1089, 300] on button at bounding box center [1081, 304] width 38 height 38
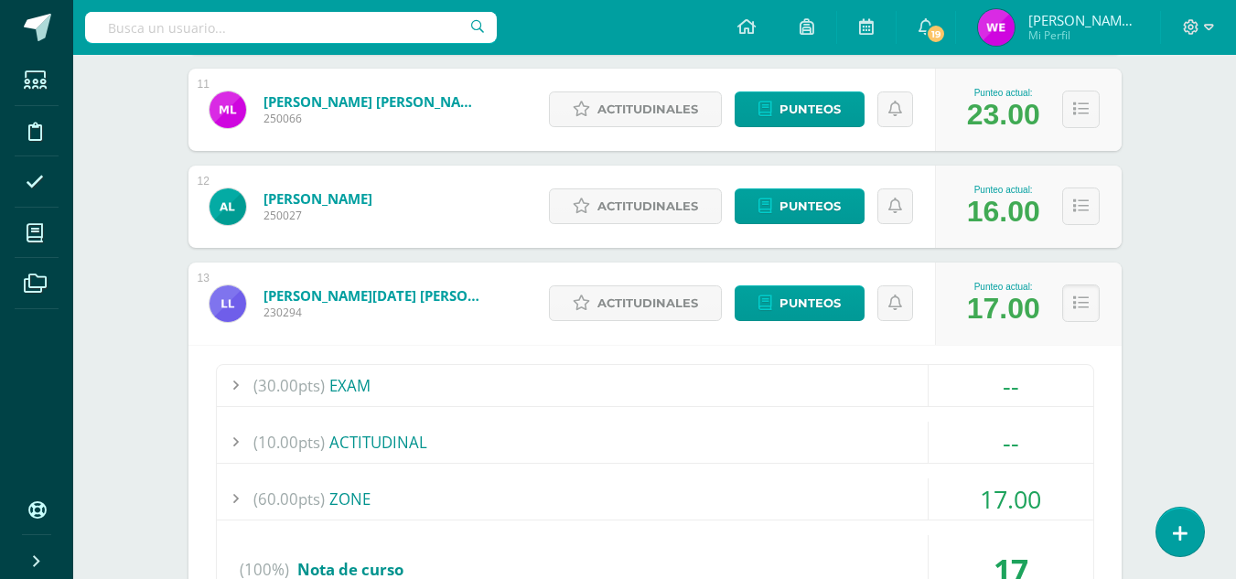
scroll to position [2832, 0]
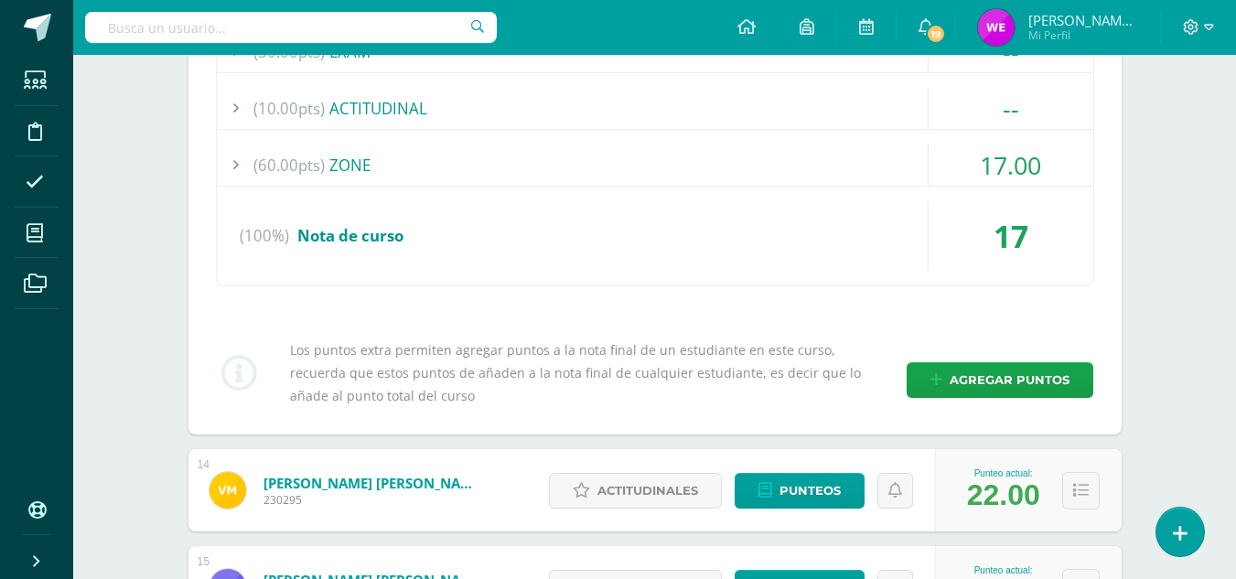
click at [328, 153] on div "(60.00pts) ZONE" at bounding box center [655, 165] width 877 height 41
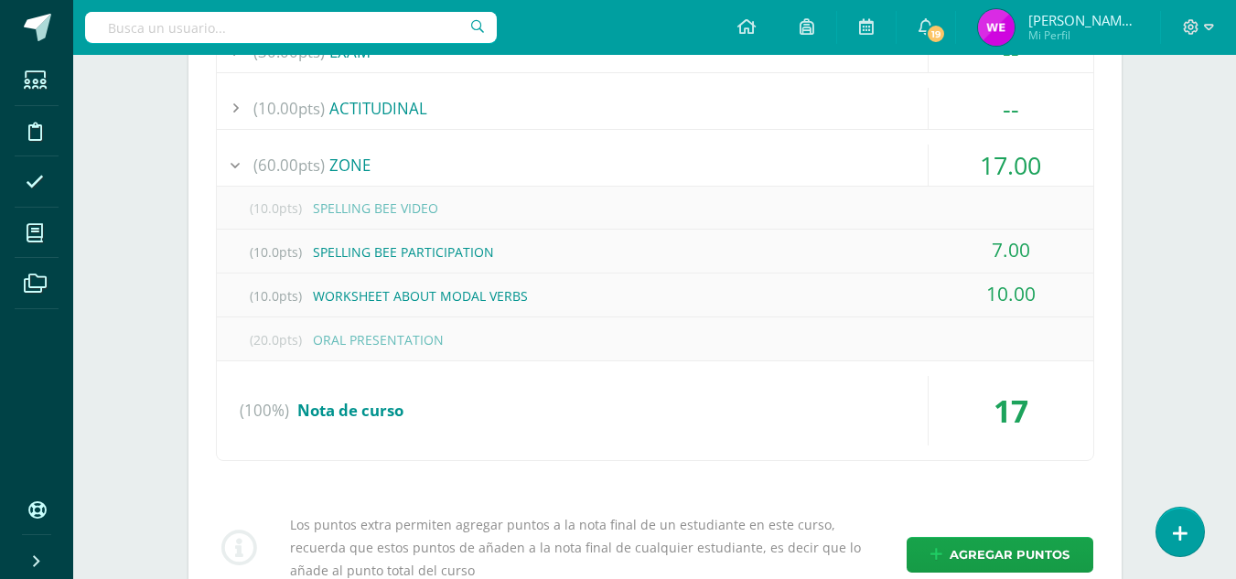
click at [365, 204] on div "(10.0pts) SPELLING BEE VIDEO" at bounding box center [655, 208] width 877 height 41
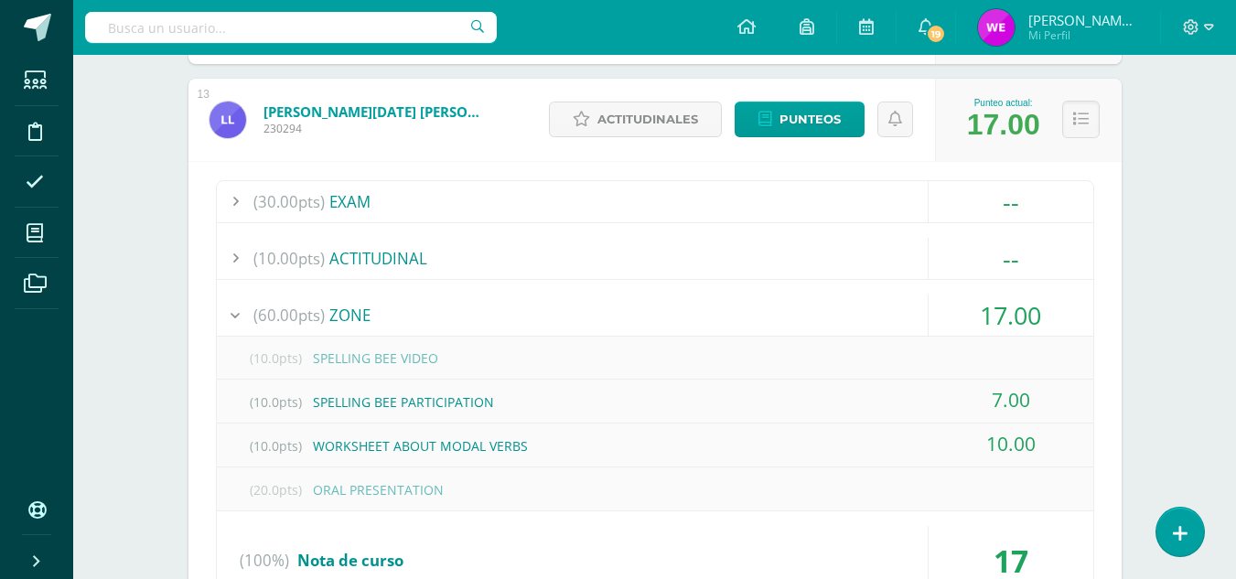
scroll to position [2616, 0]
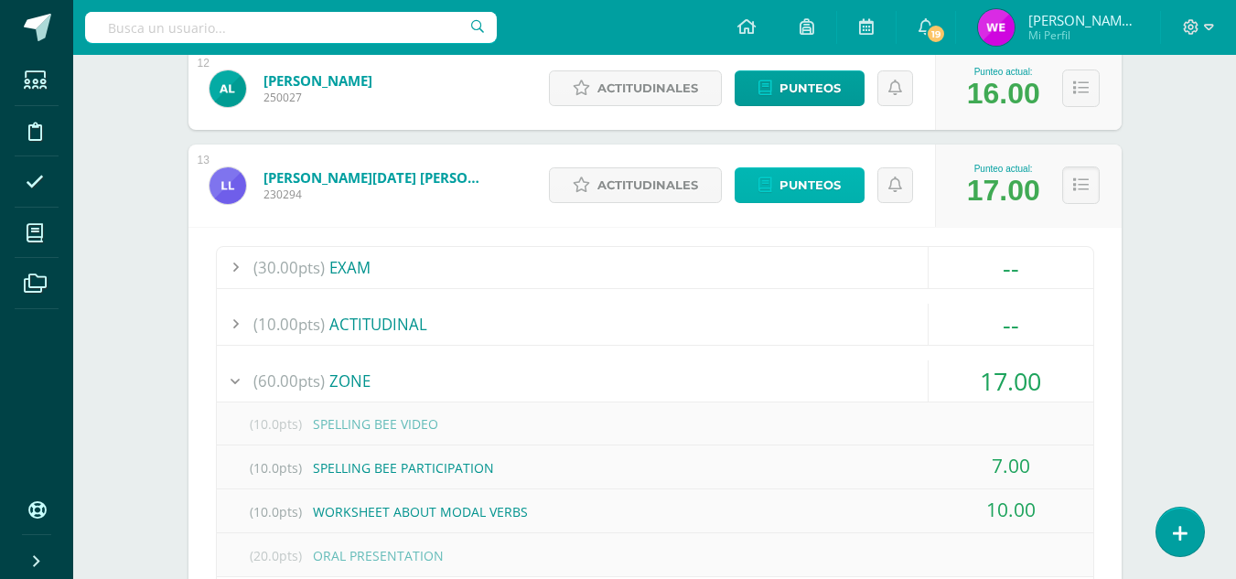
click at [822, 195] on span "Punteos" at bounding box center [810, 185] width 61 height 34
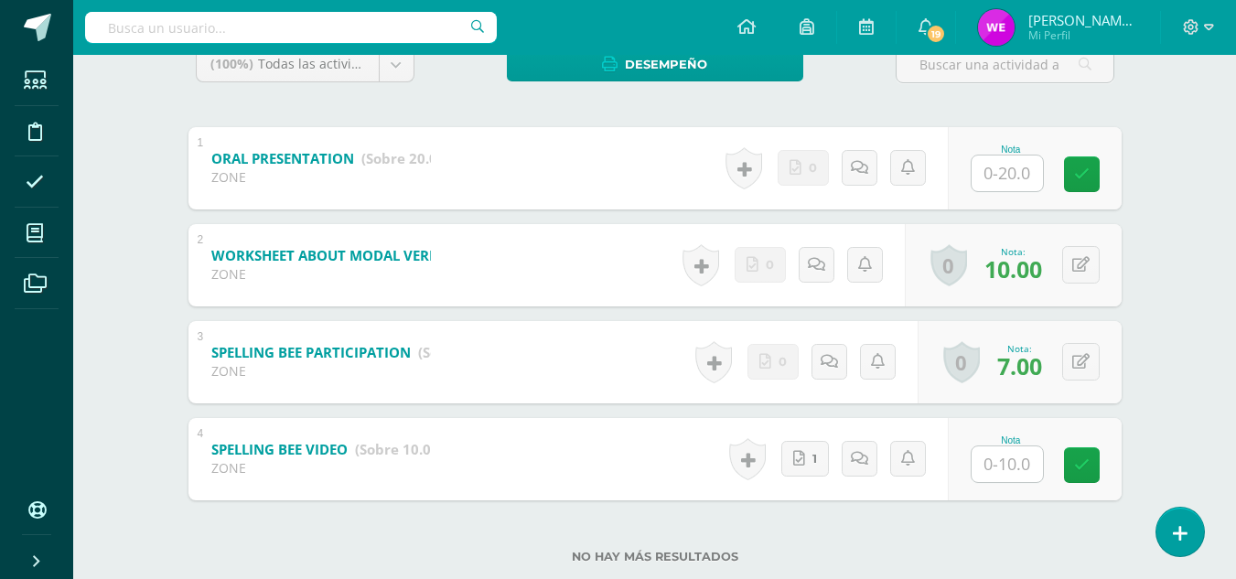
scroll to position [371, 0]
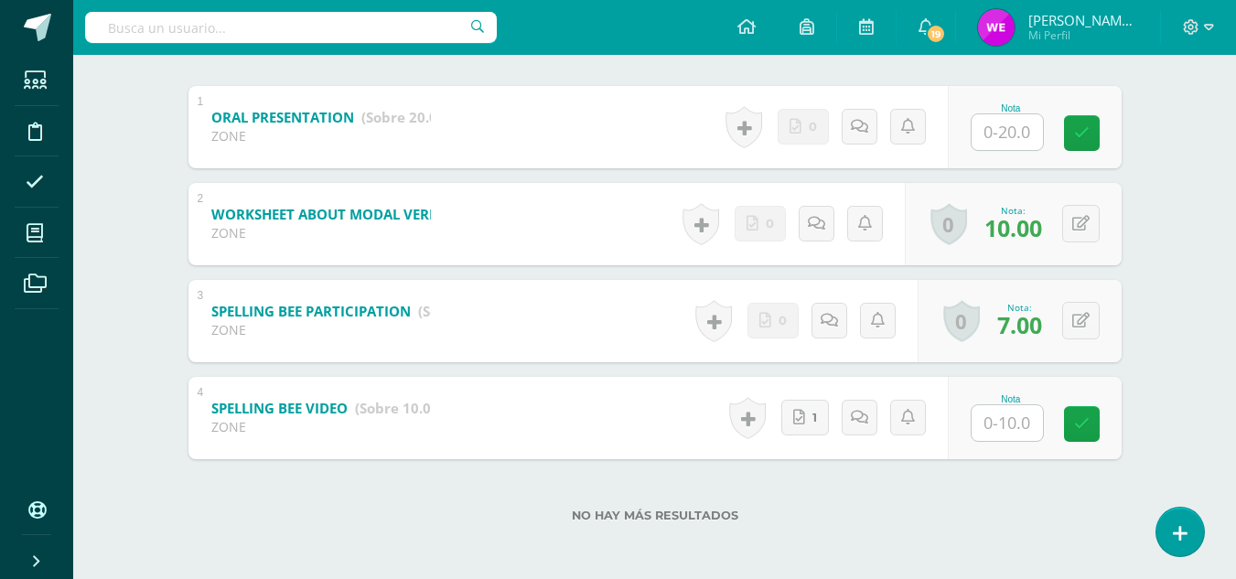
click at [1007, 422] on input "text" at bounding box center [1007, 423] width 71 height 36
type input "5"
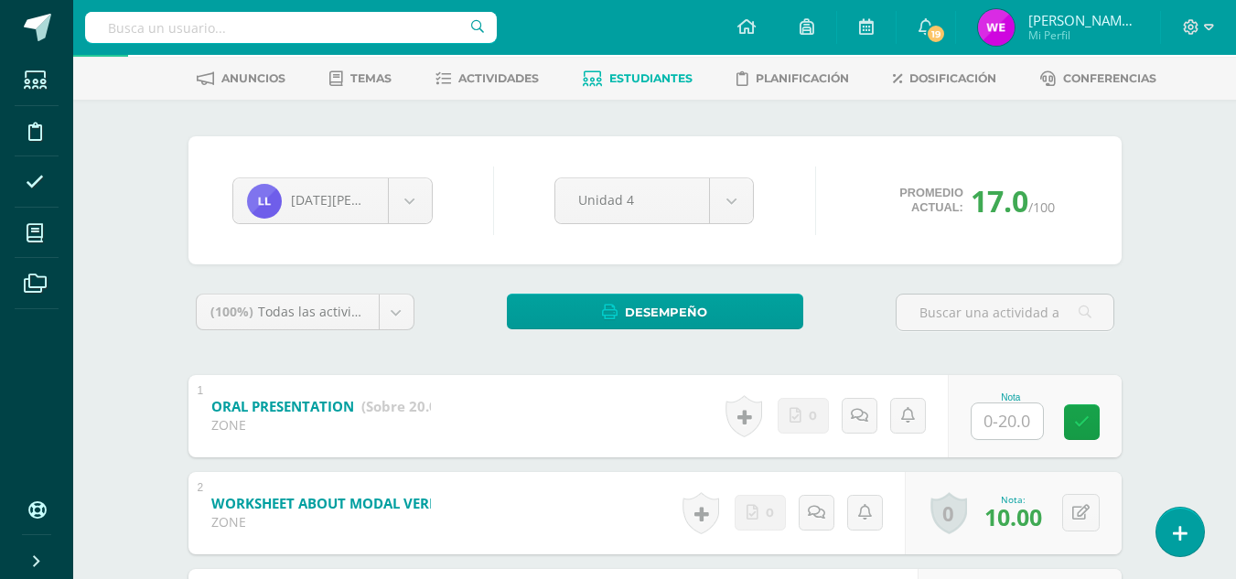
scroll to position [0, 0]
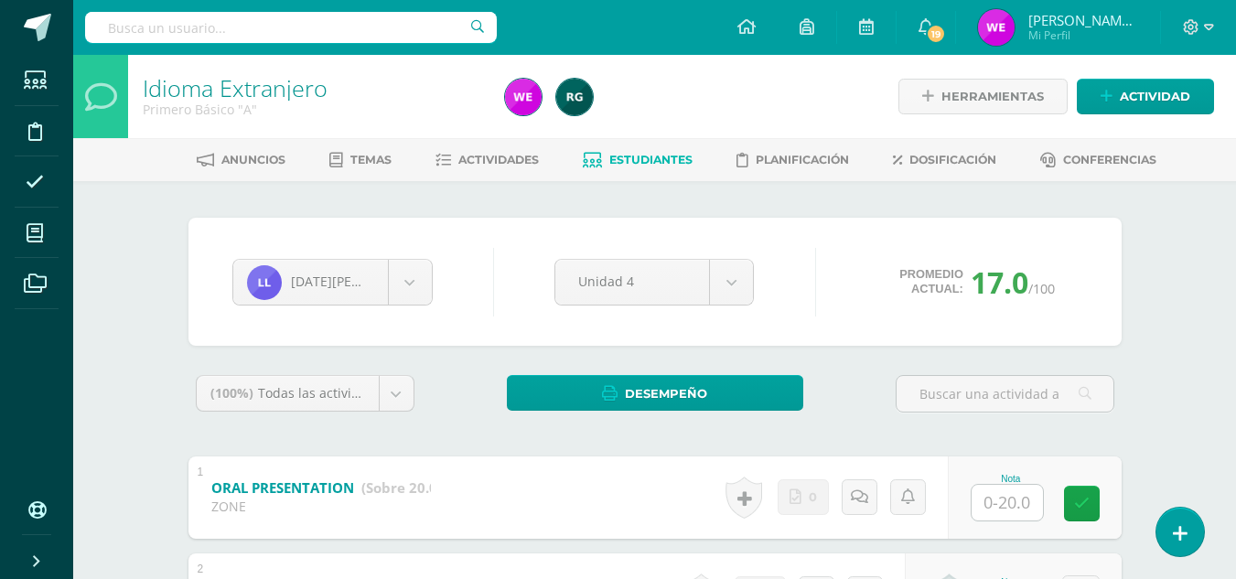
click at [671, 161] on span "Estudiantes" at bounding box center [650, 160] width 83 height 14
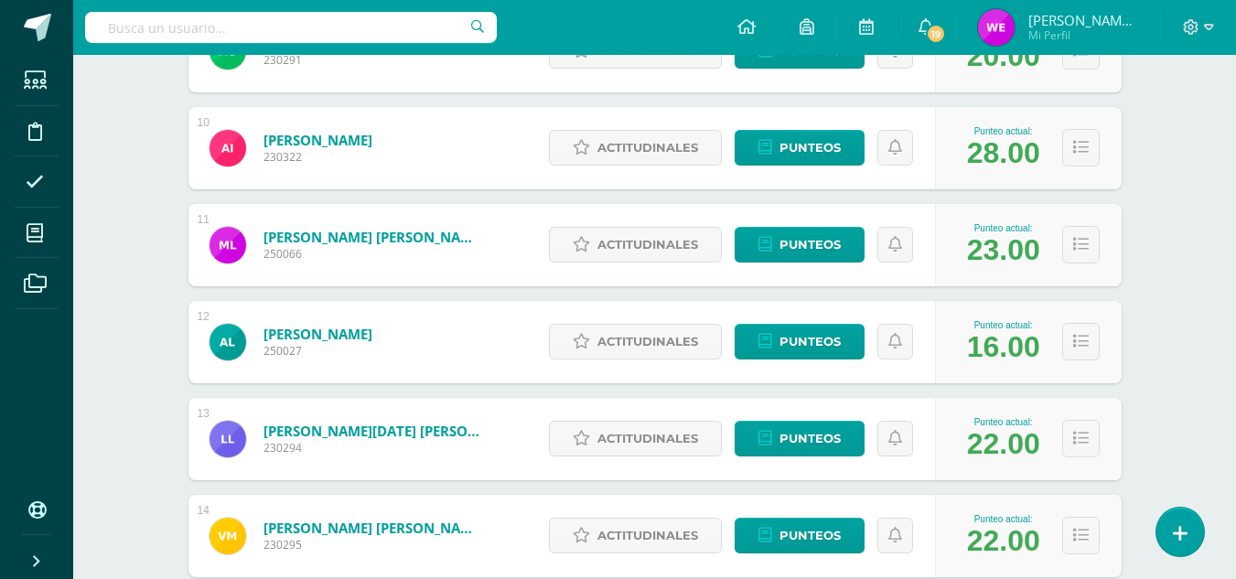
scroll to position [1158, 0]
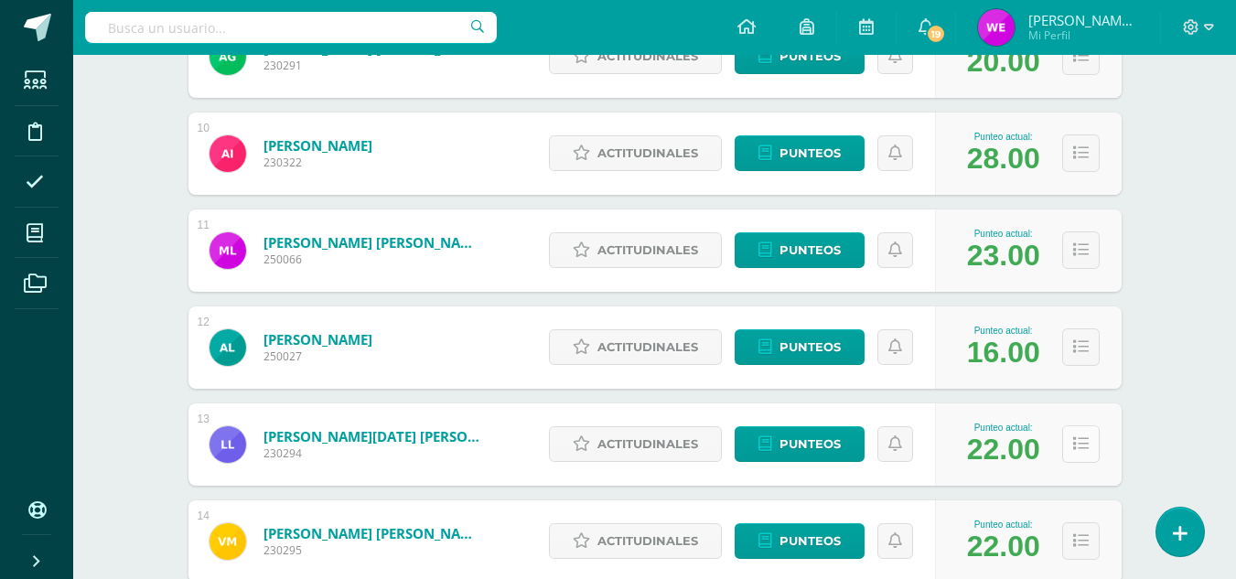
click at [1093, 455] on button at bounding box center [1081, 445] width 38 height 38
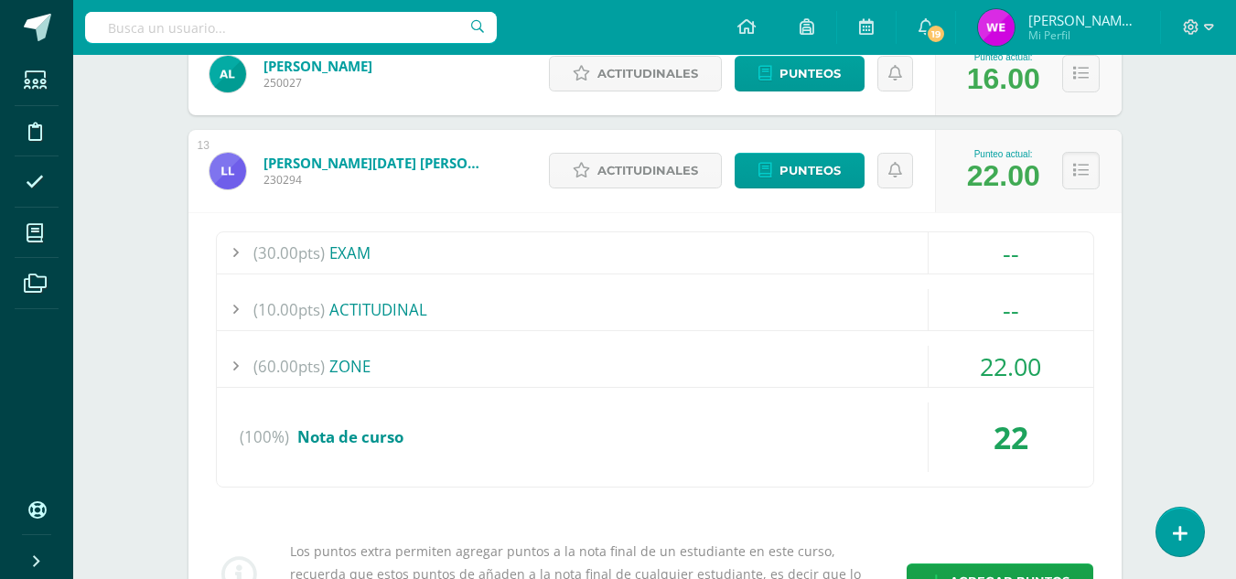
scroll to position [1414, 0]
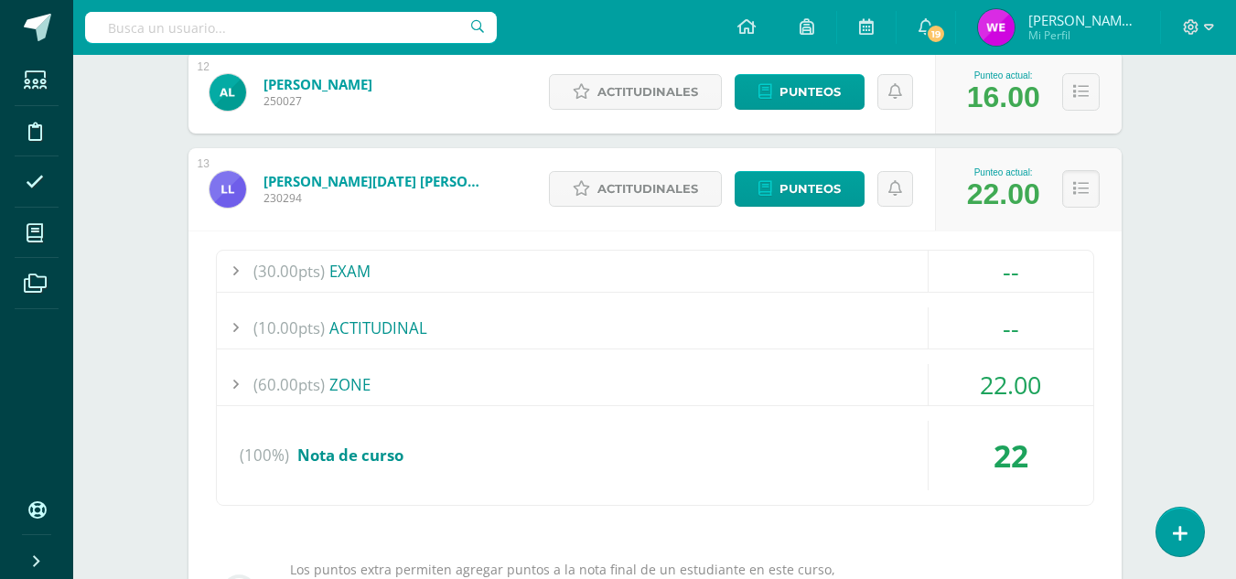
click at [417, 388] on div "(60.00pts) ZONE" at bounding box center [655, 384] width 877 height 41
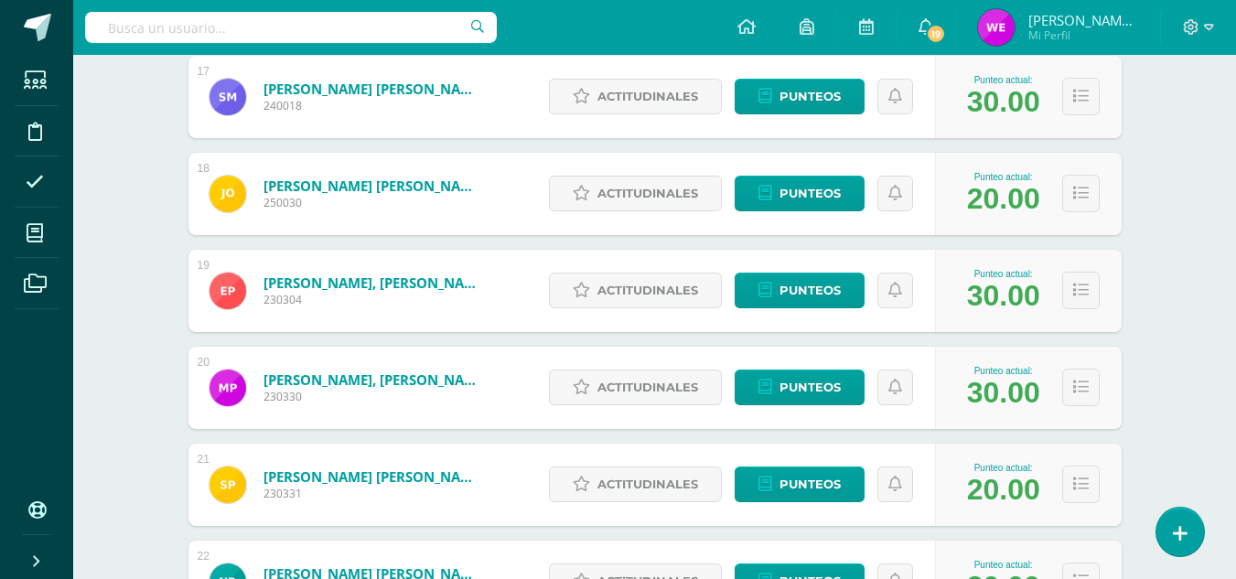
scroll to position [3144, 0]
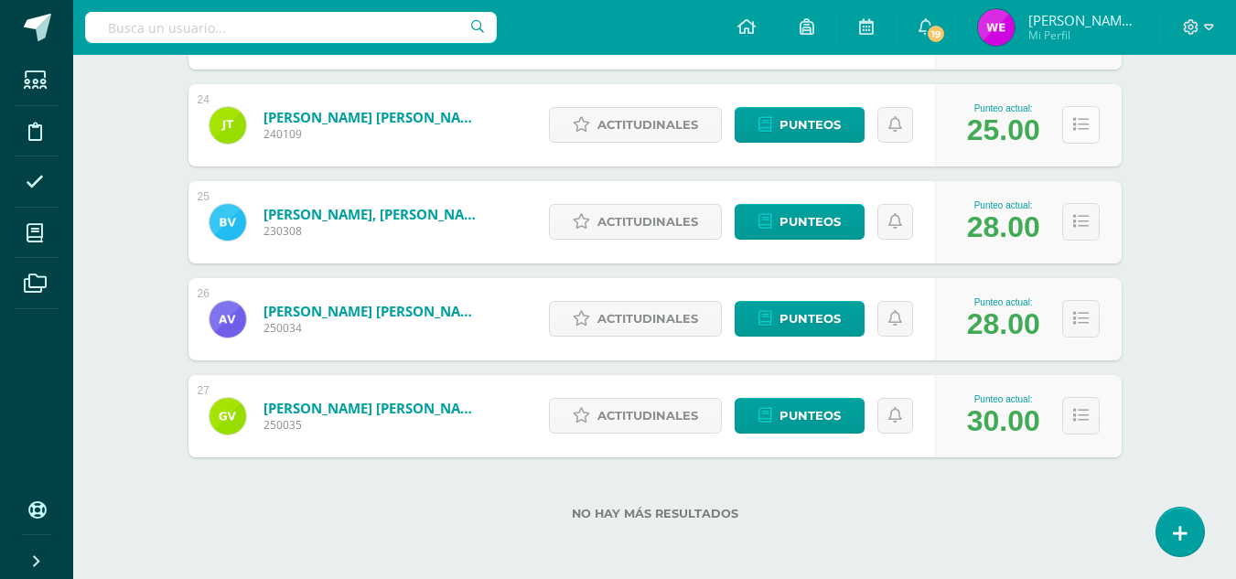
click at [1083, 114] on button at bounding box center [1081, 125] width 38 height 38
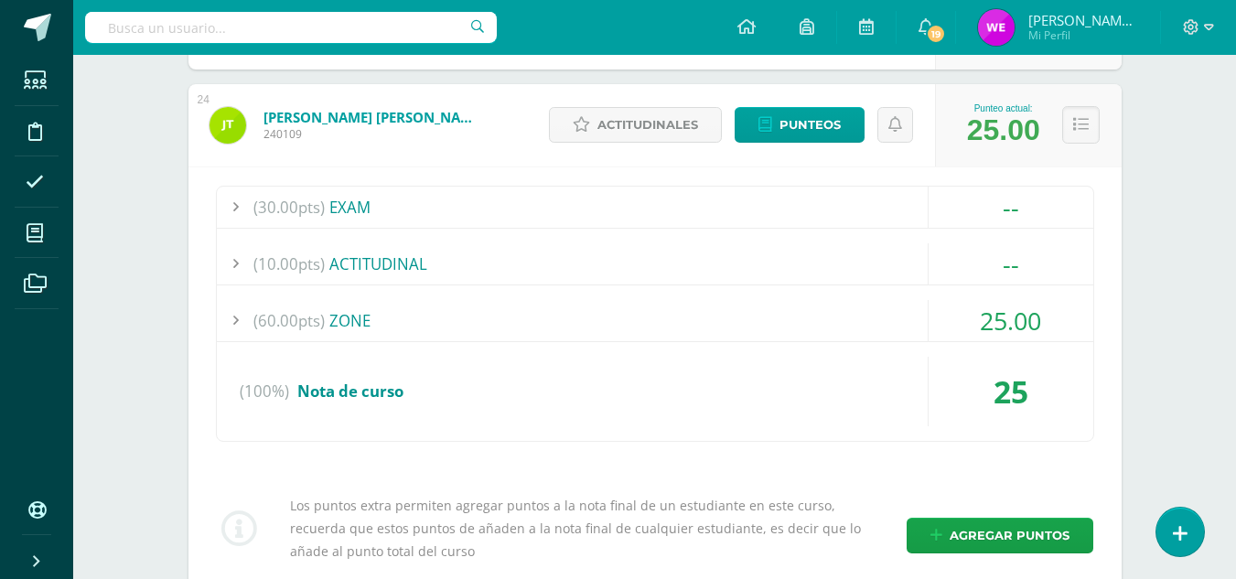
click at [577, 284] on div "(10.00pts) ACTITUDINAL" at bounding box center [655, 263] width 877 height 41
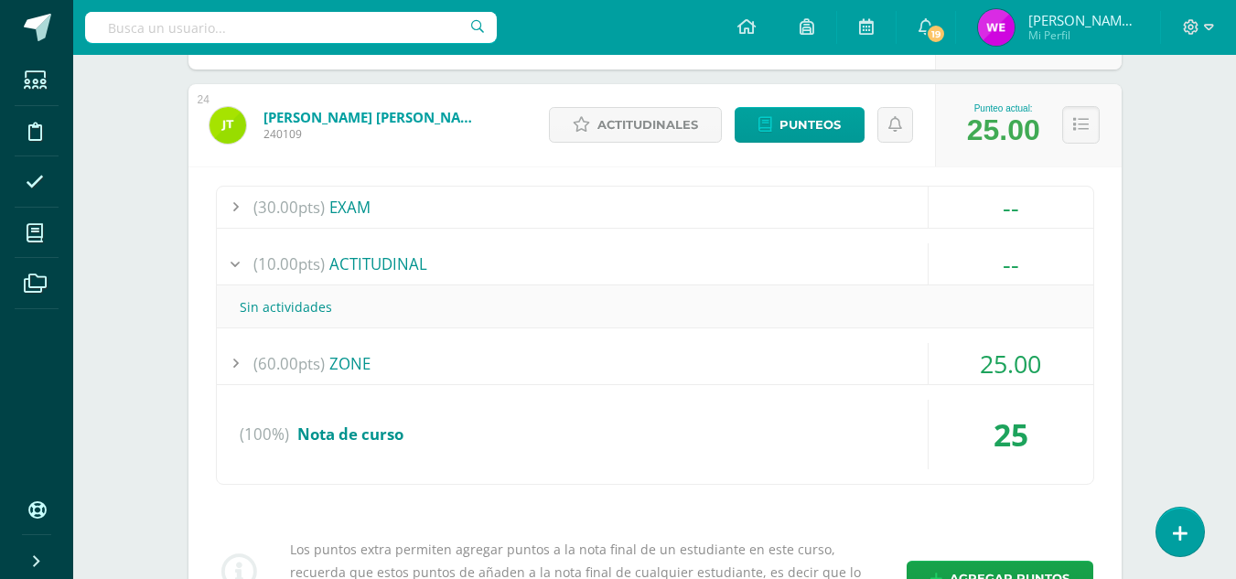
click at [517, 351] on div "(60.00pts) ZONE" at bounding box center [655, 363] width 877 height 41
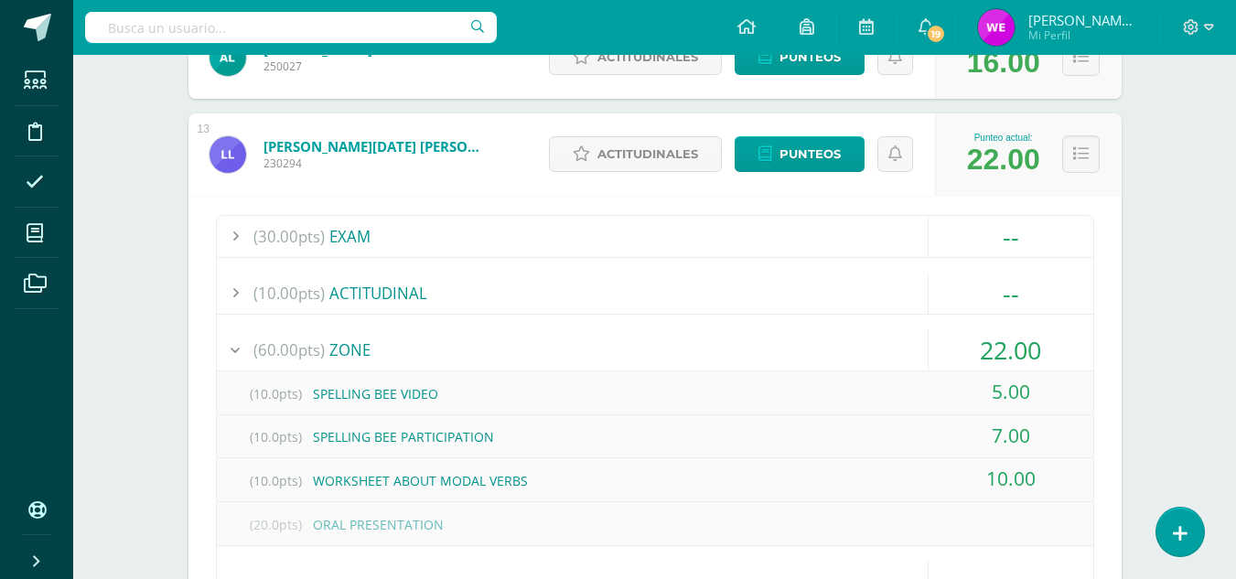
scroll to position [1405, 0]
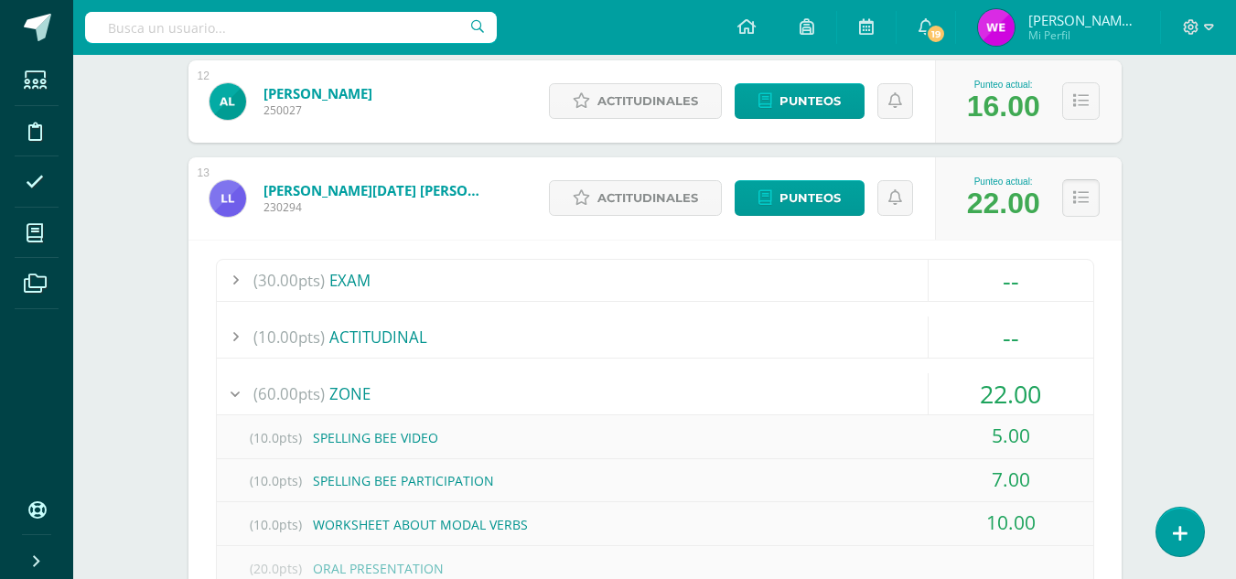
click at [1078, 199] on icon at bounding box center [1081, 198] width 16 height 16
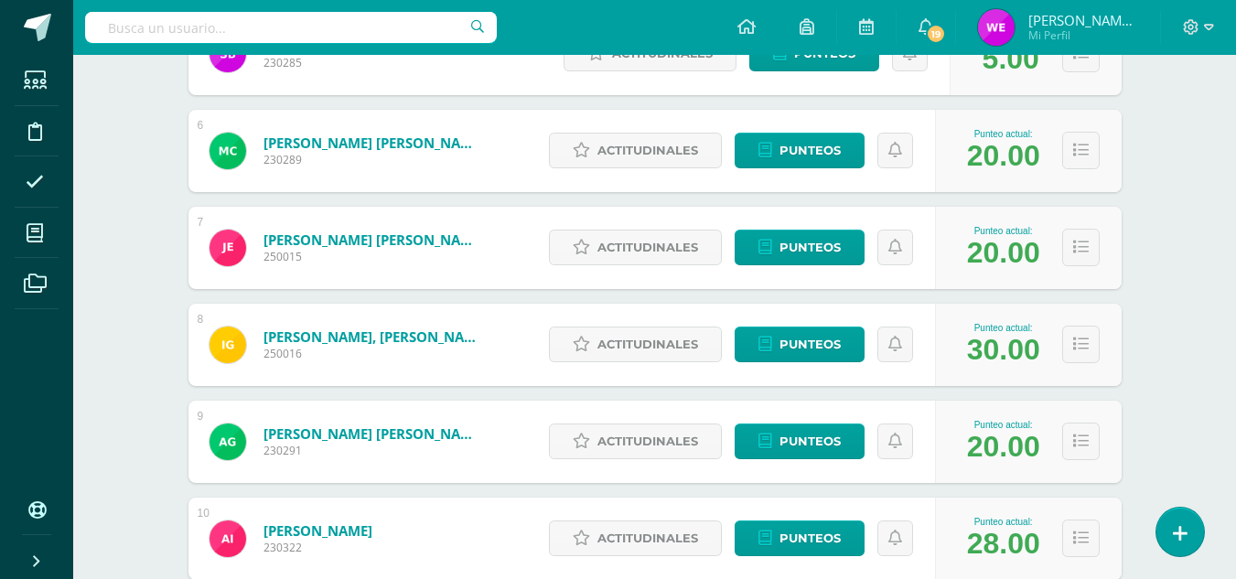
scroll to position [780, 0]
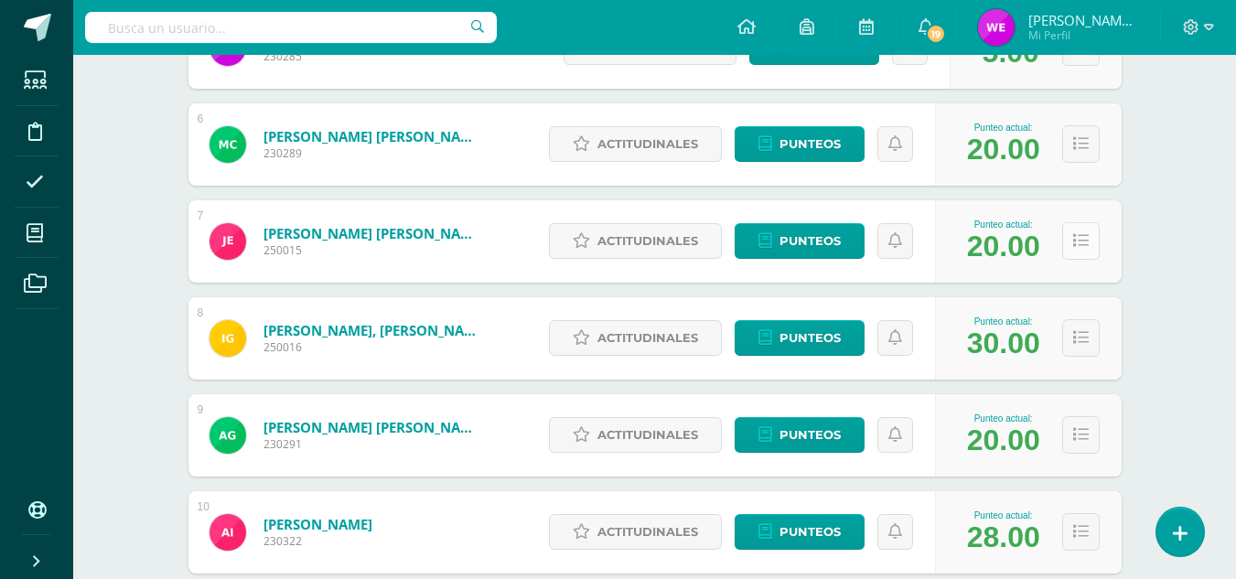
click at [1081, 249] on icon at bounding box center [1081, 241] width 16 height 16
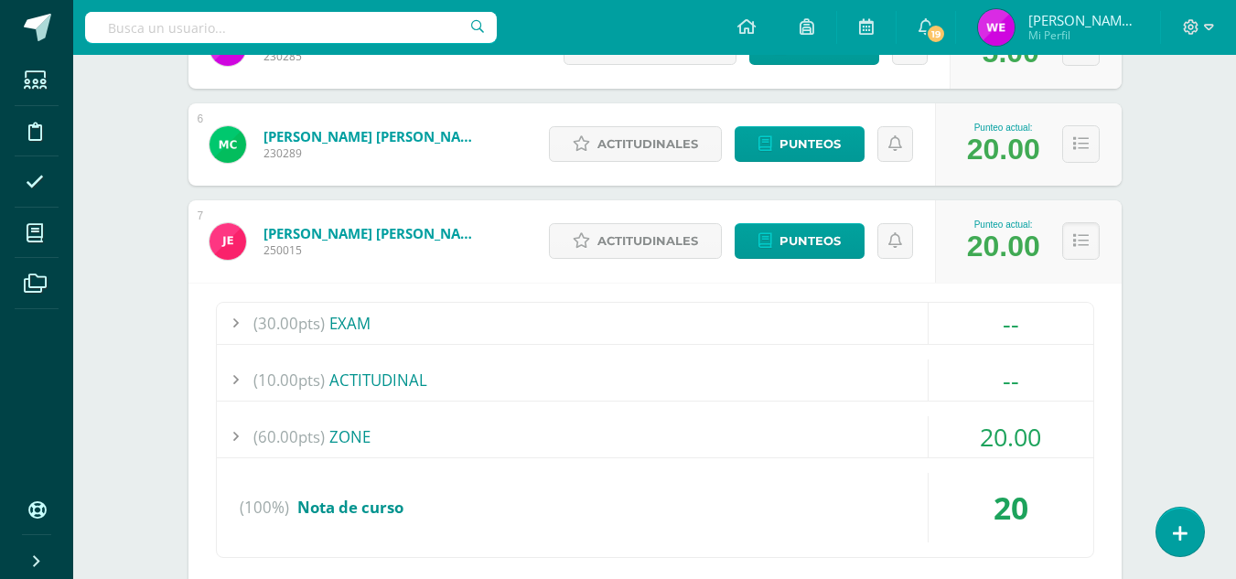
click at [419, 446] on div "(60.00pts) ZONE" at bounding box center [655, 436] width 877 height 41
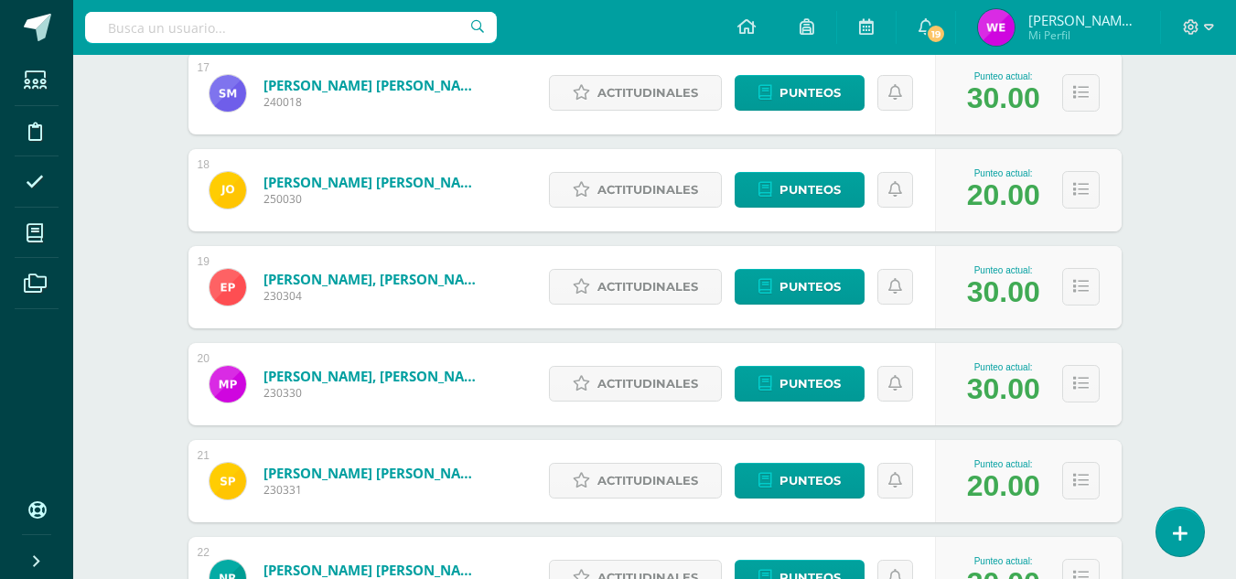
scroll to position [2475, 0]
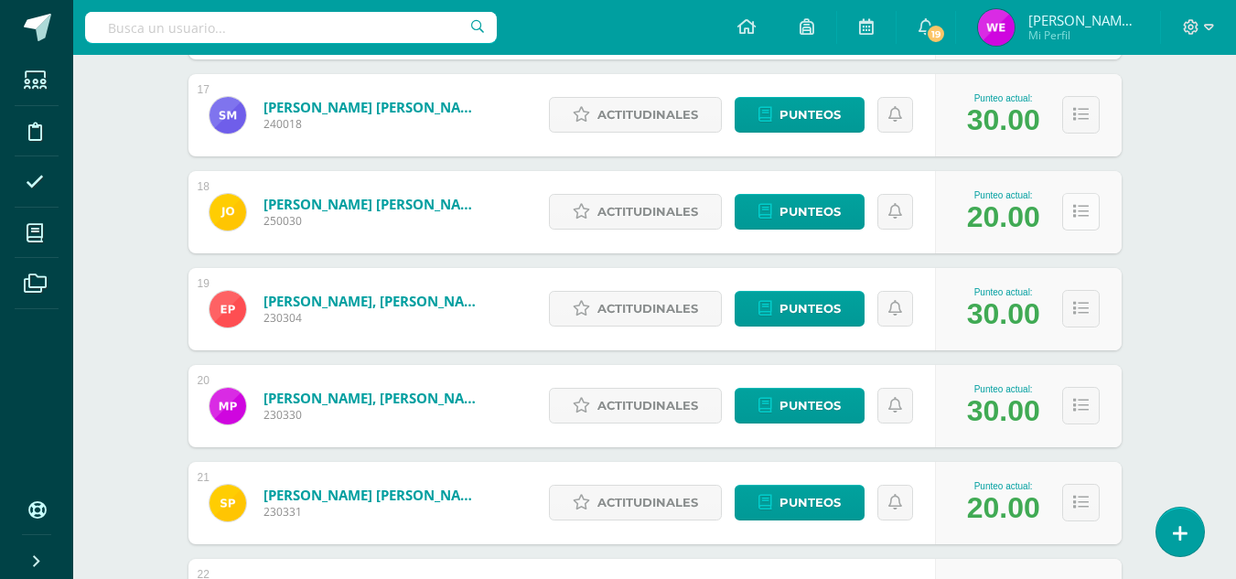
click at [1078, 222] on button at bounding box center [1081, 212] width 38 height 38
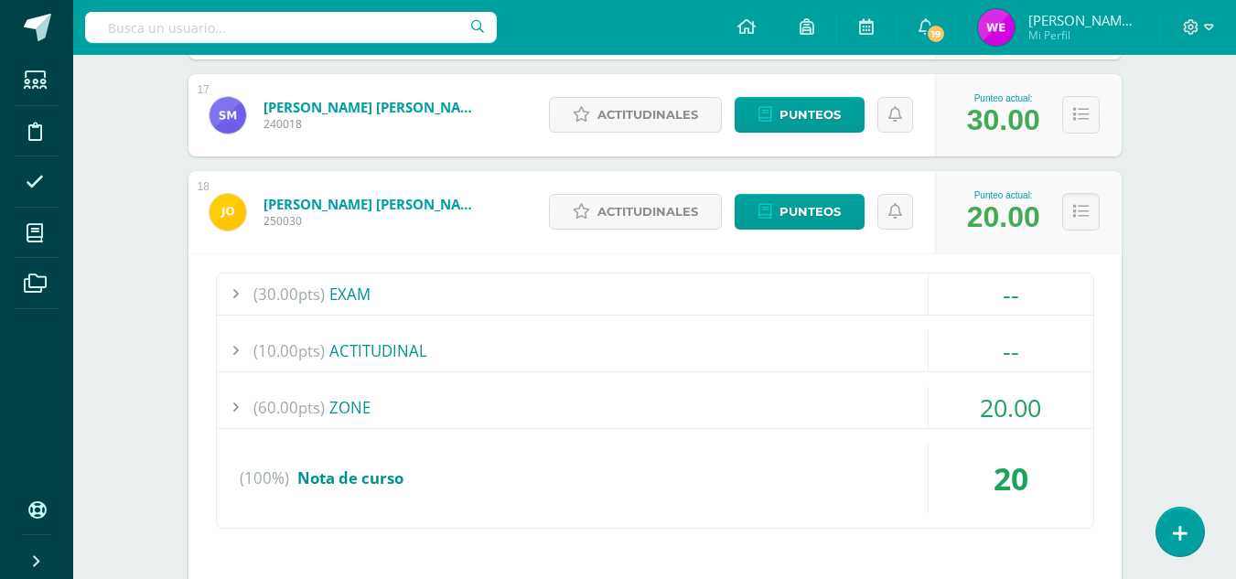
click at [517, 414] on div "(60.00pts) ZONE" at bounding box center [655, 407] width 877 height 41
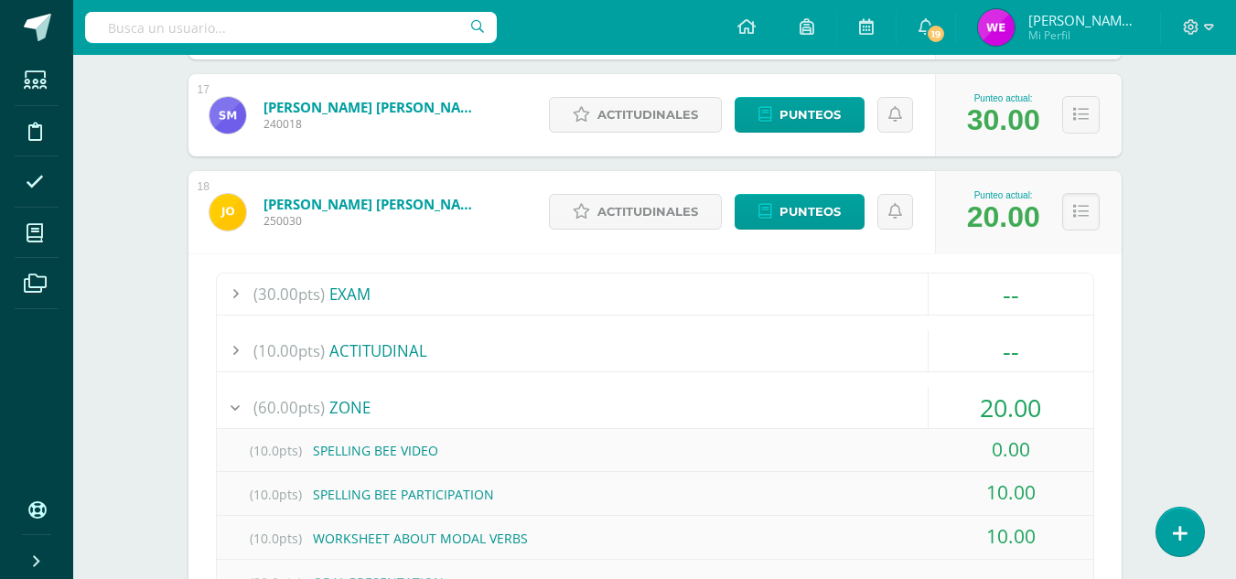
click at [387, 450] on div "(10.0pts) SPELLING BEE VIDEO" at bounding box center [655, 450] width 877 height 41
click at [296, 458] on span "(10.0pts)" at bounding box center [276, 450] width 73 height 41
click at [389, 414] on div "(60.00pts) ZONE" at bounding box center [655, 407] width 877 height 41
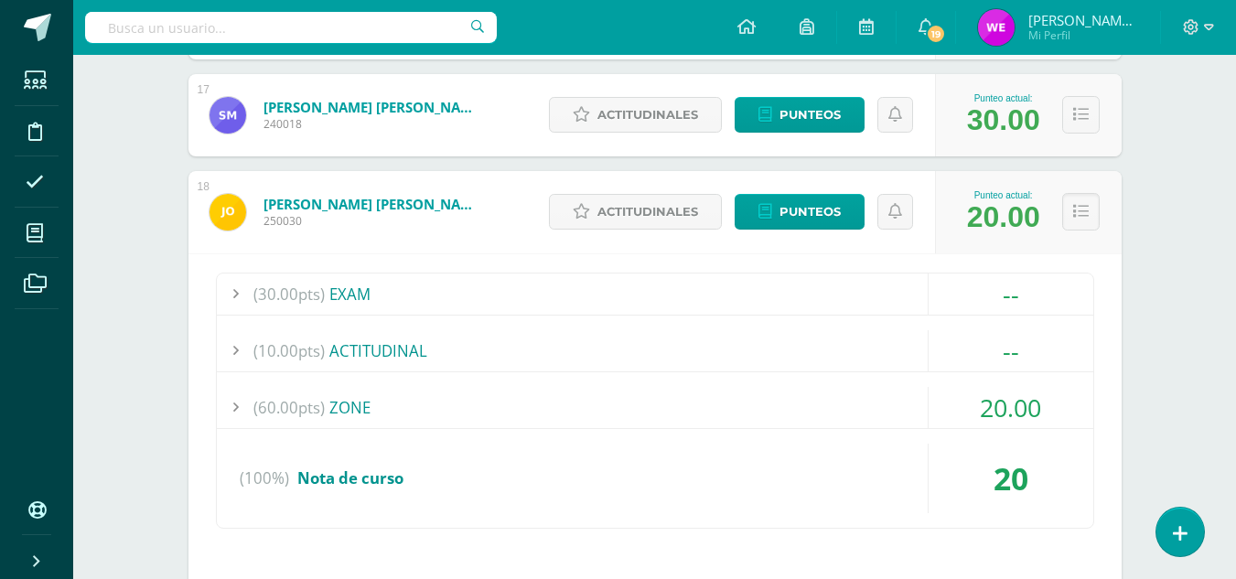
click at [389, 414] on div "(60.00pts) ZONE" at bounding box center [655, 407] width 877 height 41
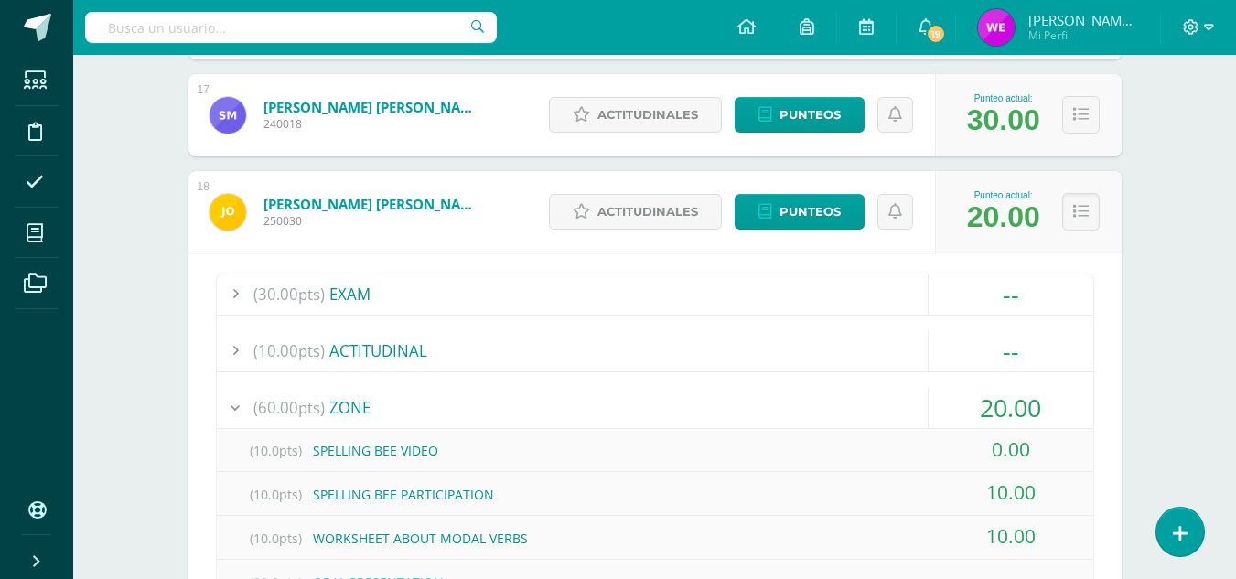
click at [695, 436] on div "(10.0pts) SPELLING BEE VIDEO" at bounding box center [655, 450] width 877 height 41
click at [818, 209] on span "Punteos" at bounding box center [810, 212] width 61 height 34
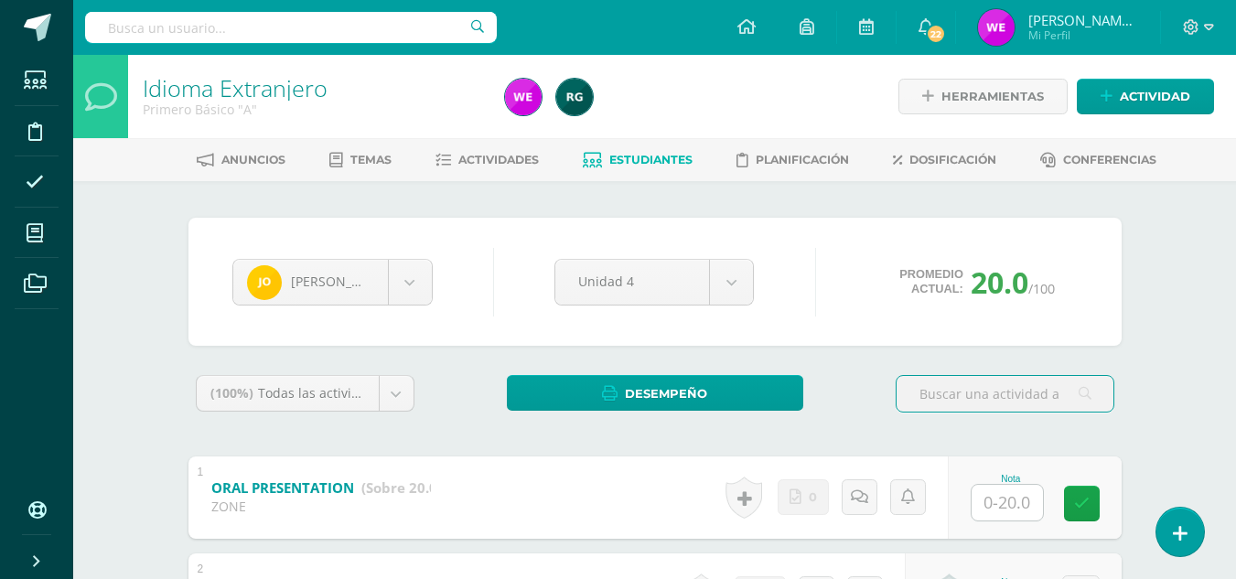
scroll to position [329, 0]
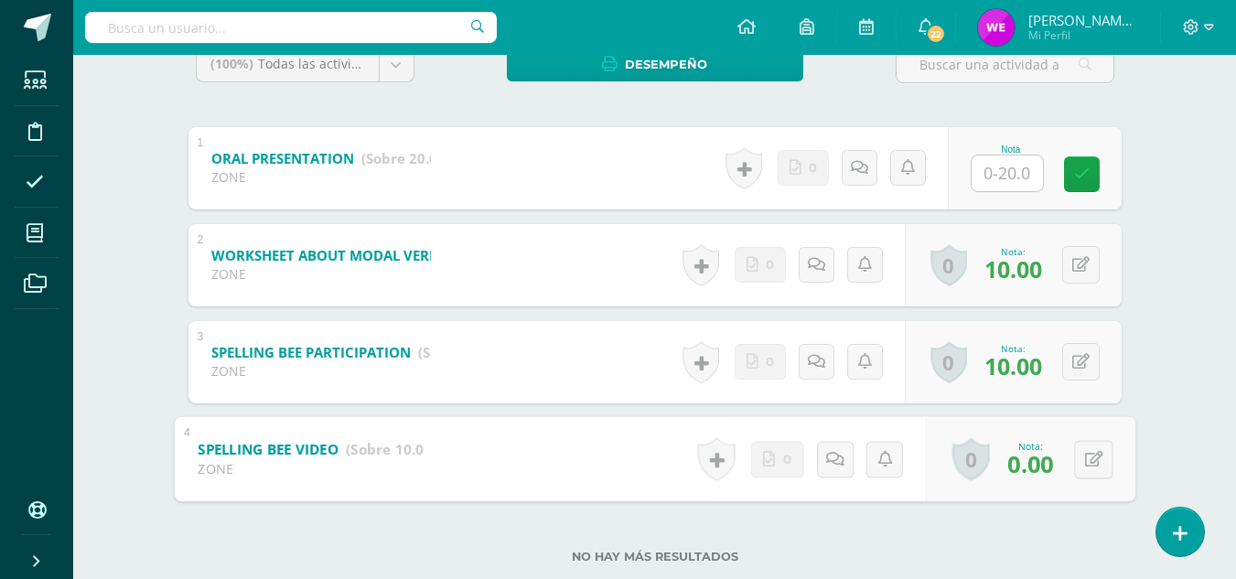
click at [302, 444] on b "SPELLING BEE VIDEO" at bounding box center [268, 448] width 140 height 19
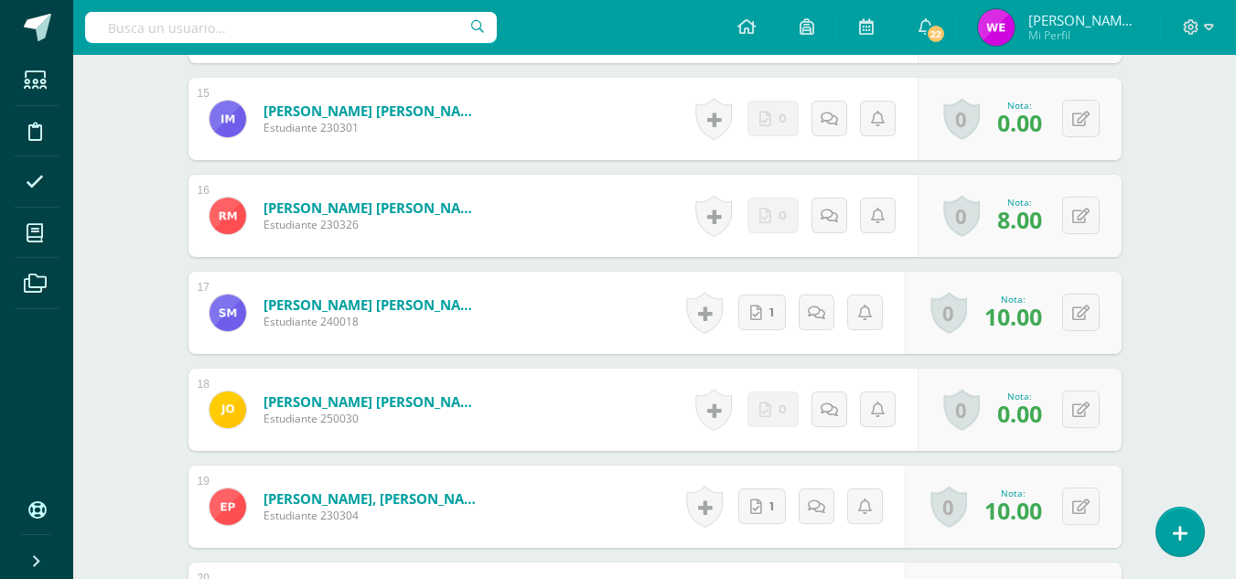
scroll to position [1952, 0]
click at [778, 403] on link "0" at bounding box center [773, 409] width 51 height 36
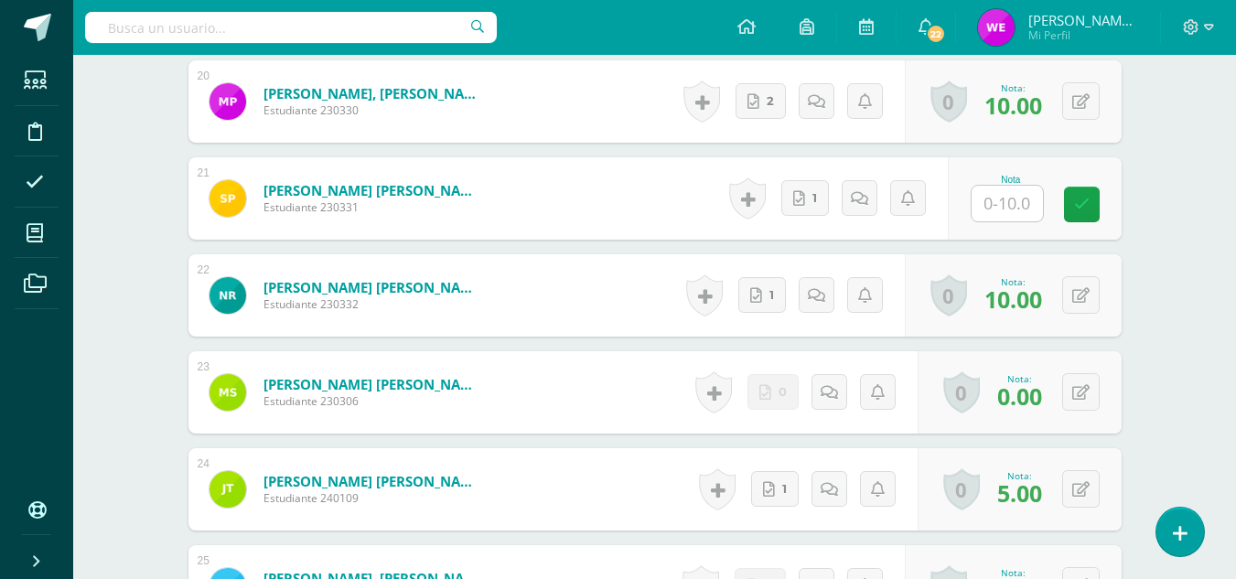
scroll to position [2905, 0]
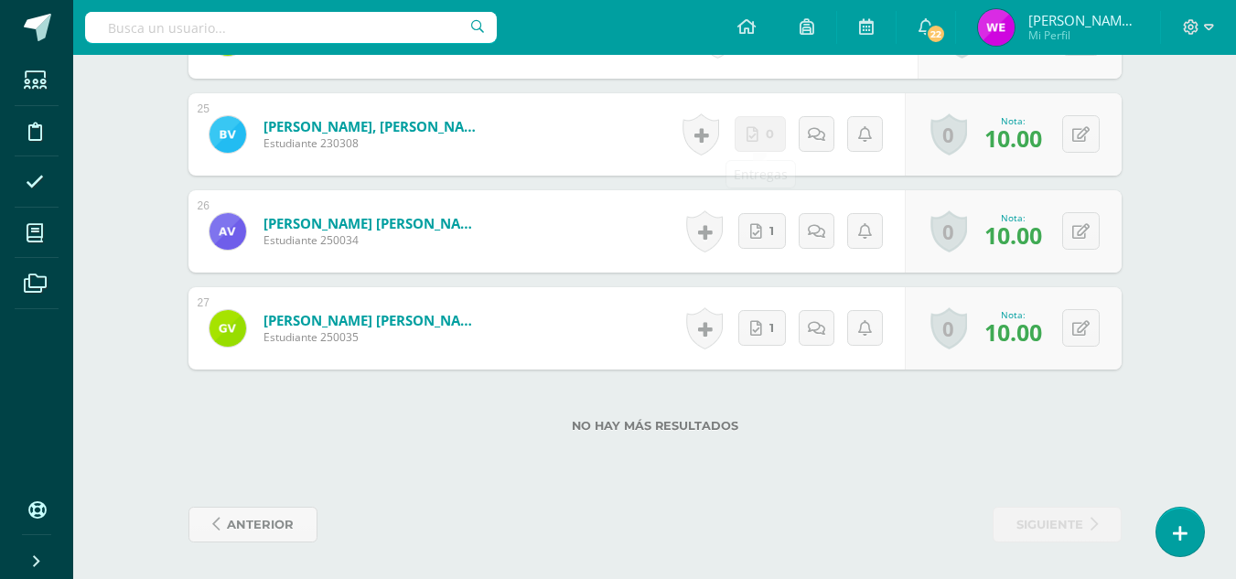
click at [461, 145] on span "Estudiante 230308" at bounding box center [374, 143] width 220 height 16
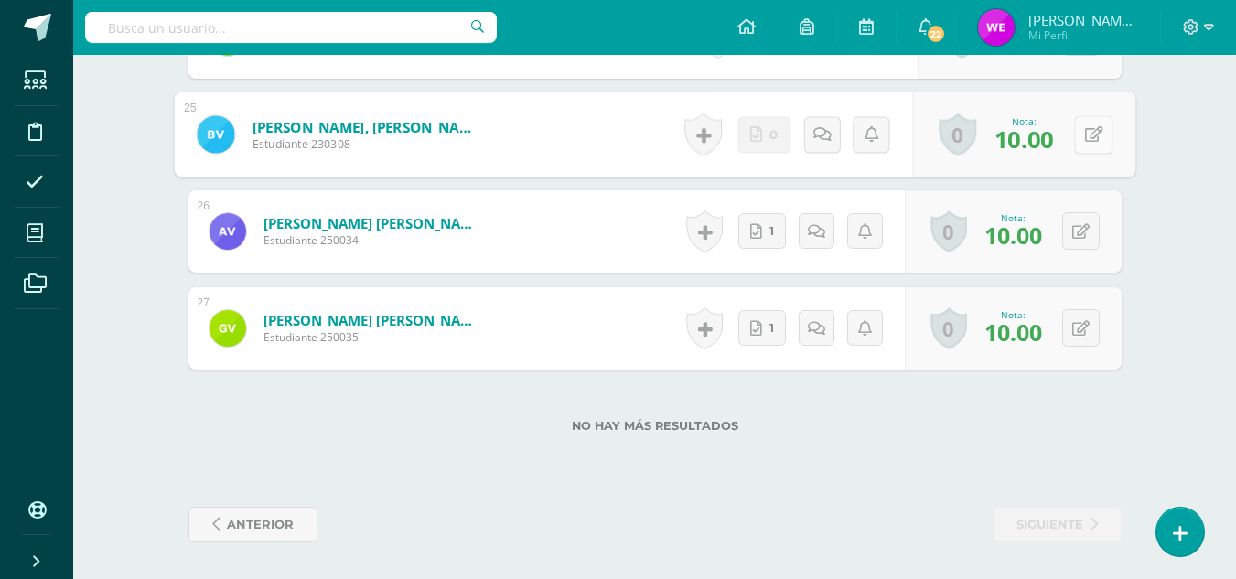
click at [1076, 125] on button at bounding box center [1093, 134] width 38 height 38
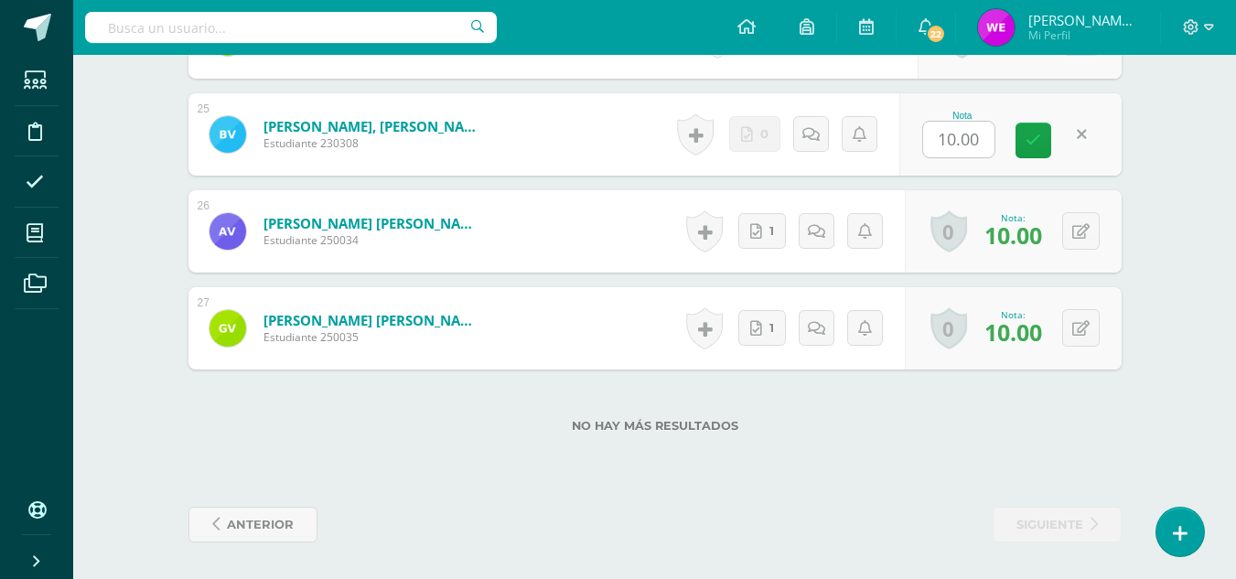
click at [1090, 137] on link at bounding box center [1082, 134] width 36 height 36
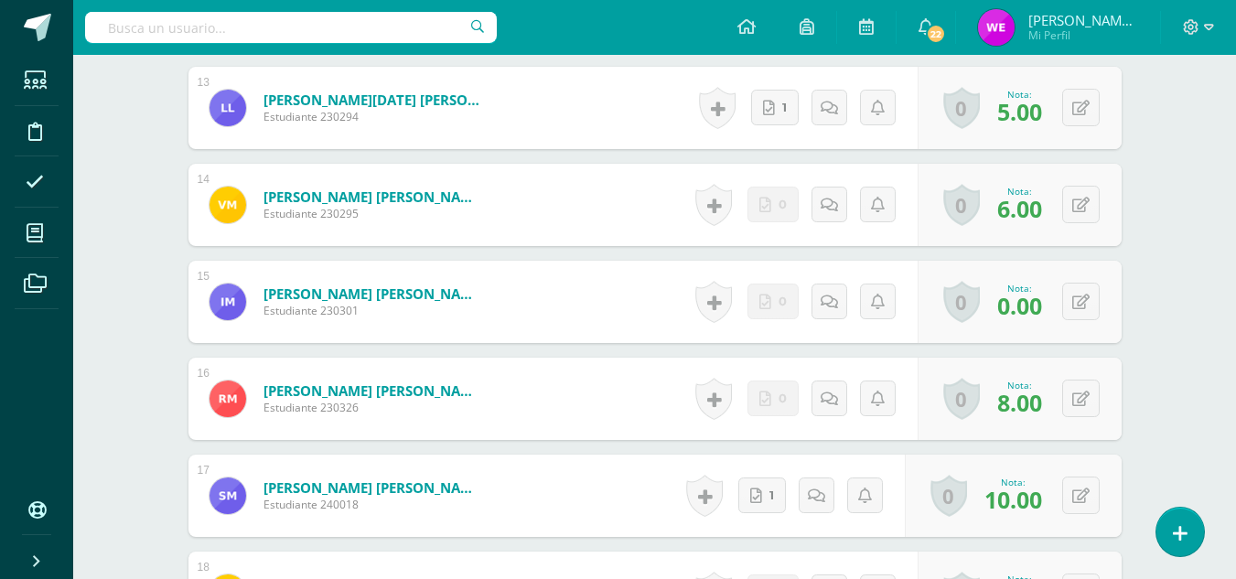
scroll to position [0, 0]
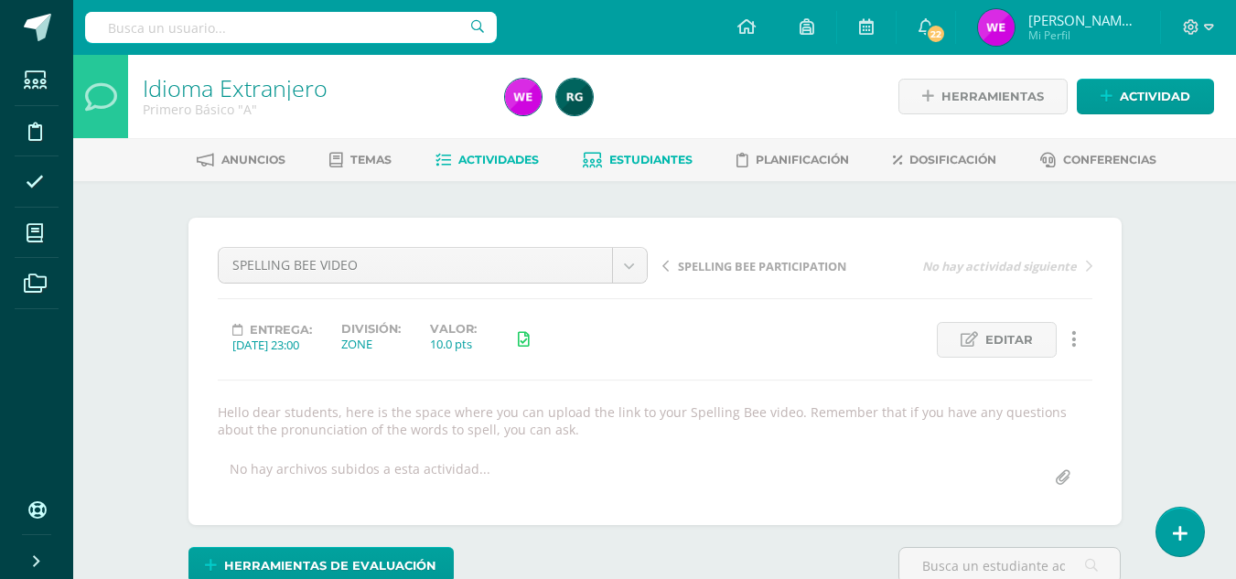
click at [647, 155] on span "Estudiantes" at bounding box center [650, 160] width 83 height 14
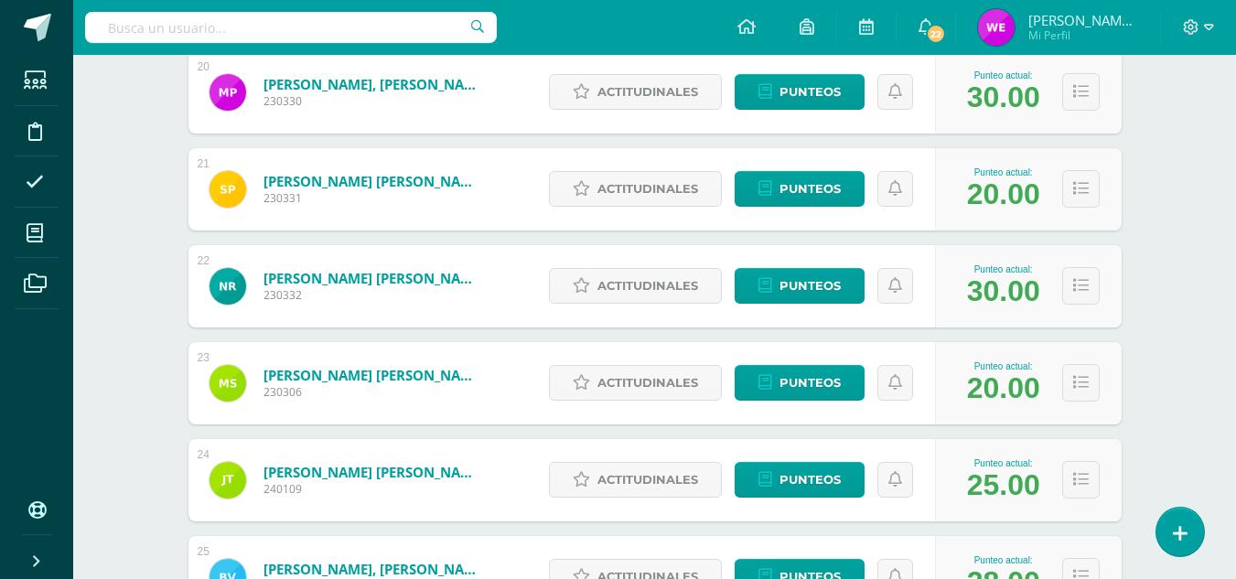
scroll to position [2205, 0]
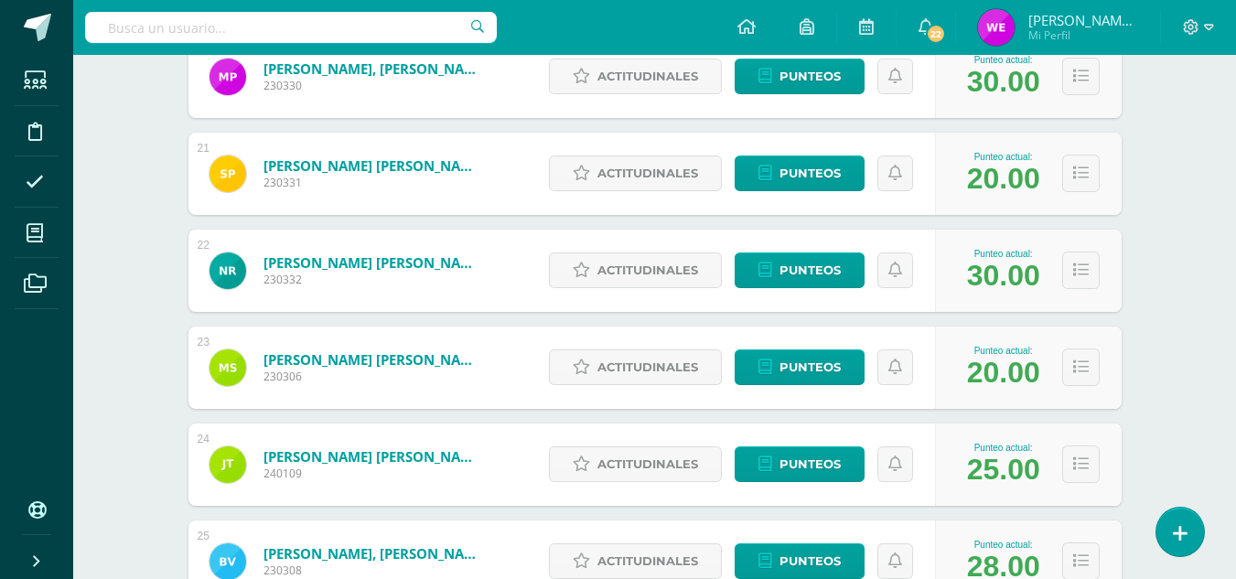
drag, startPoint x: 1235, startPoint y: 535, endPoint x: 1228, endPoint y: 550, distance: 16.4
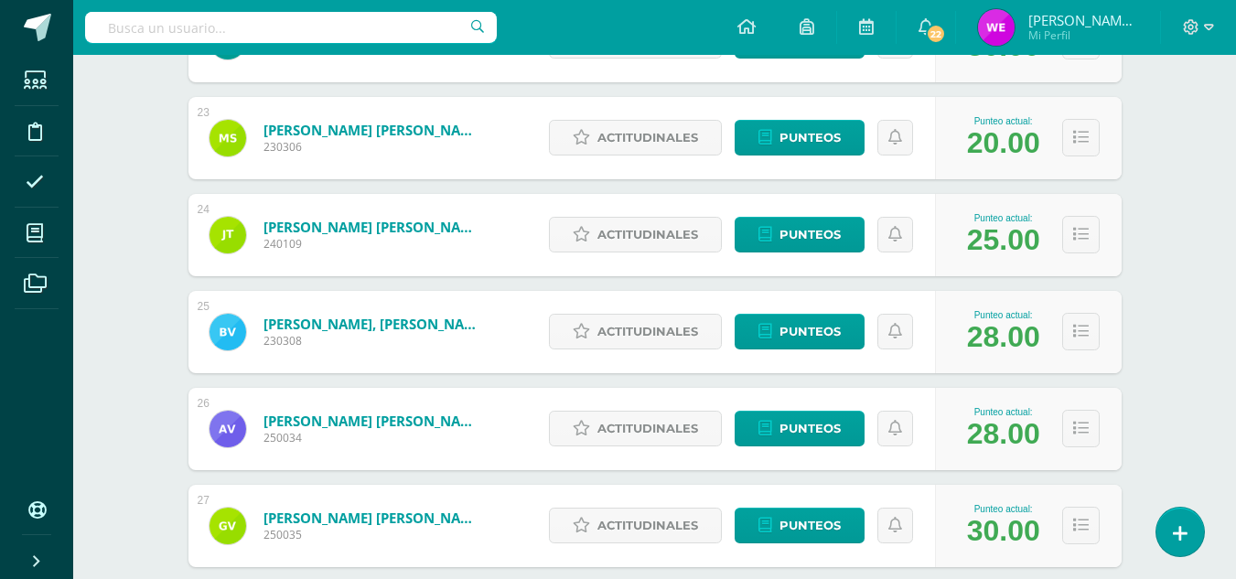
scroll to position [2409, 0]
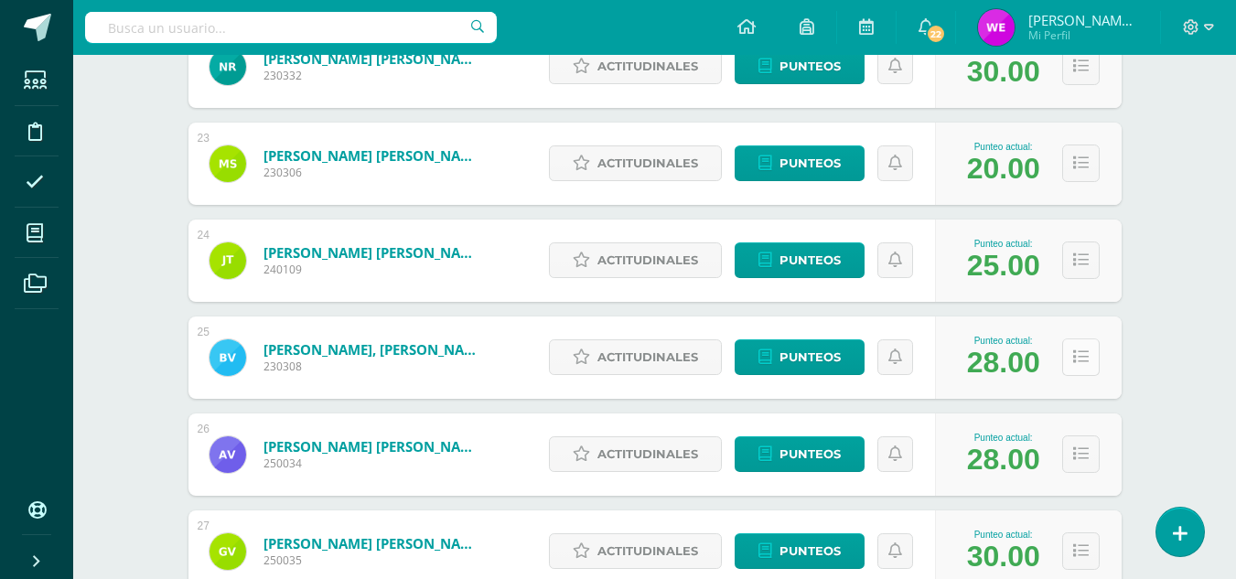
click at [1082, 356] on icon at bounding box center [1081, 358] width 16 height 16
